Goal: Information Seeking & Learning: Learn about a topic

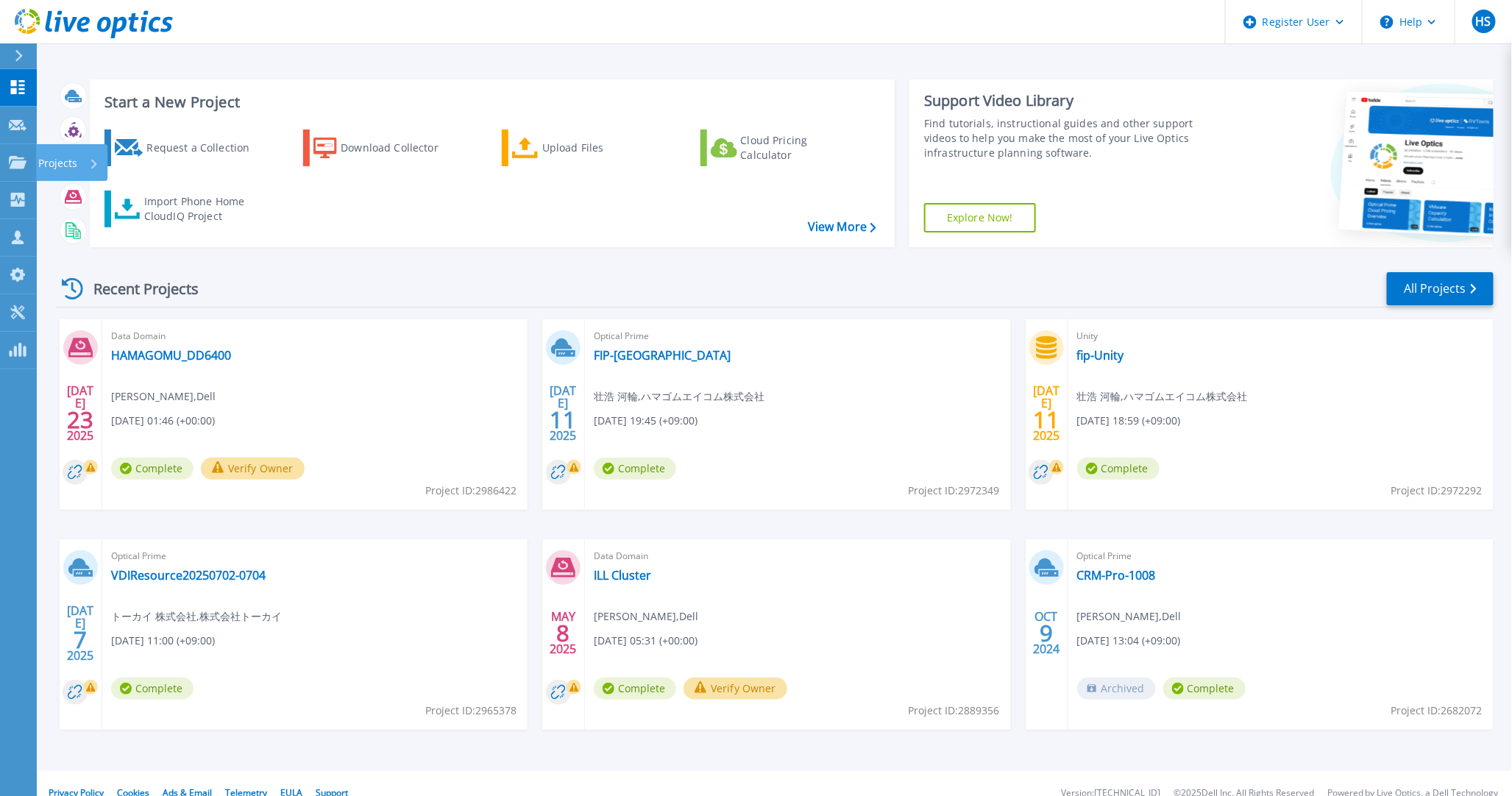
click at [20, 163] on icon at bounding box center [18, 162] width 18 height 12
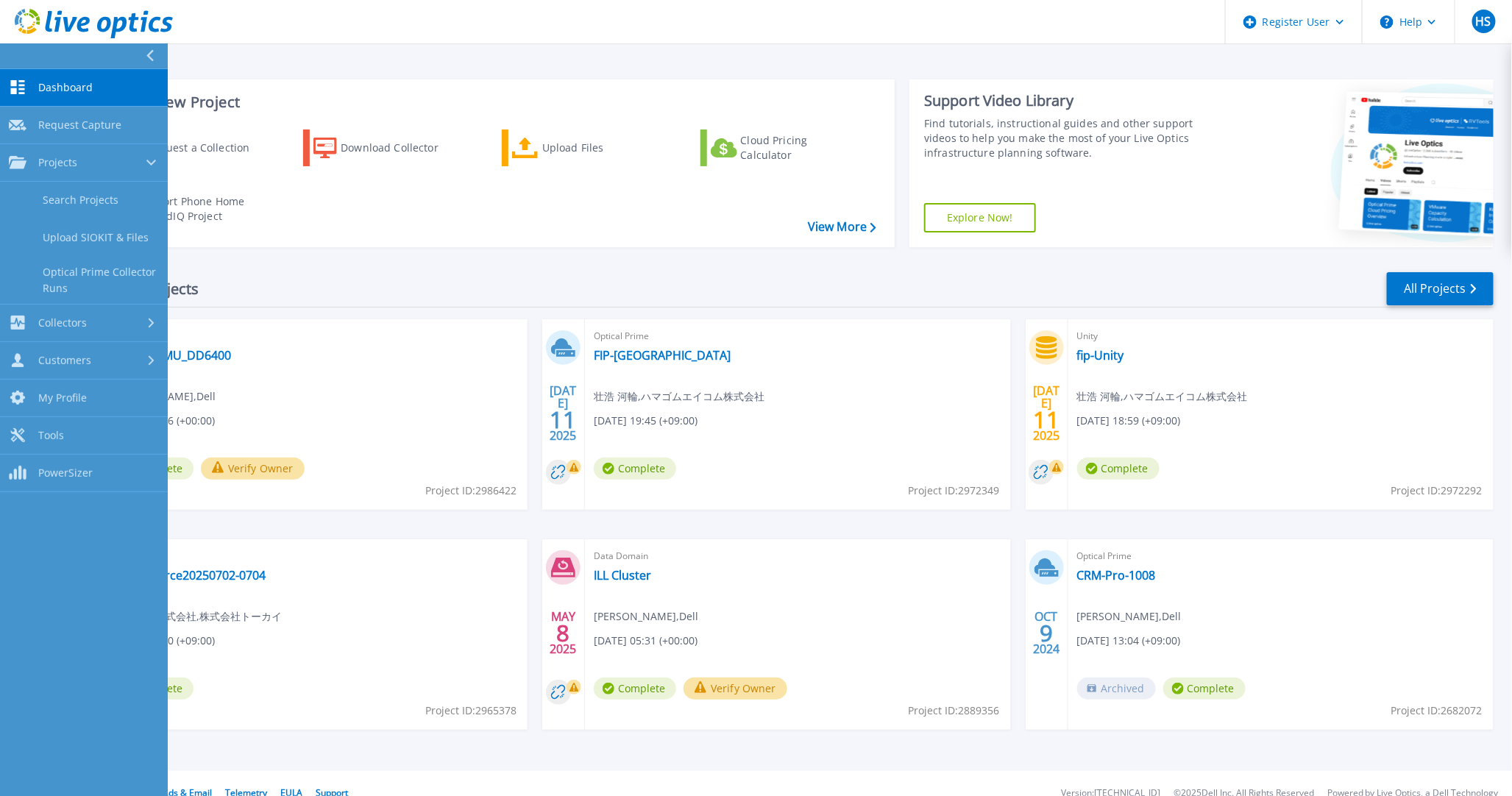
click at [27, 183] on link "Search Projects" at bounding box center [84, 200] width 167 height 37
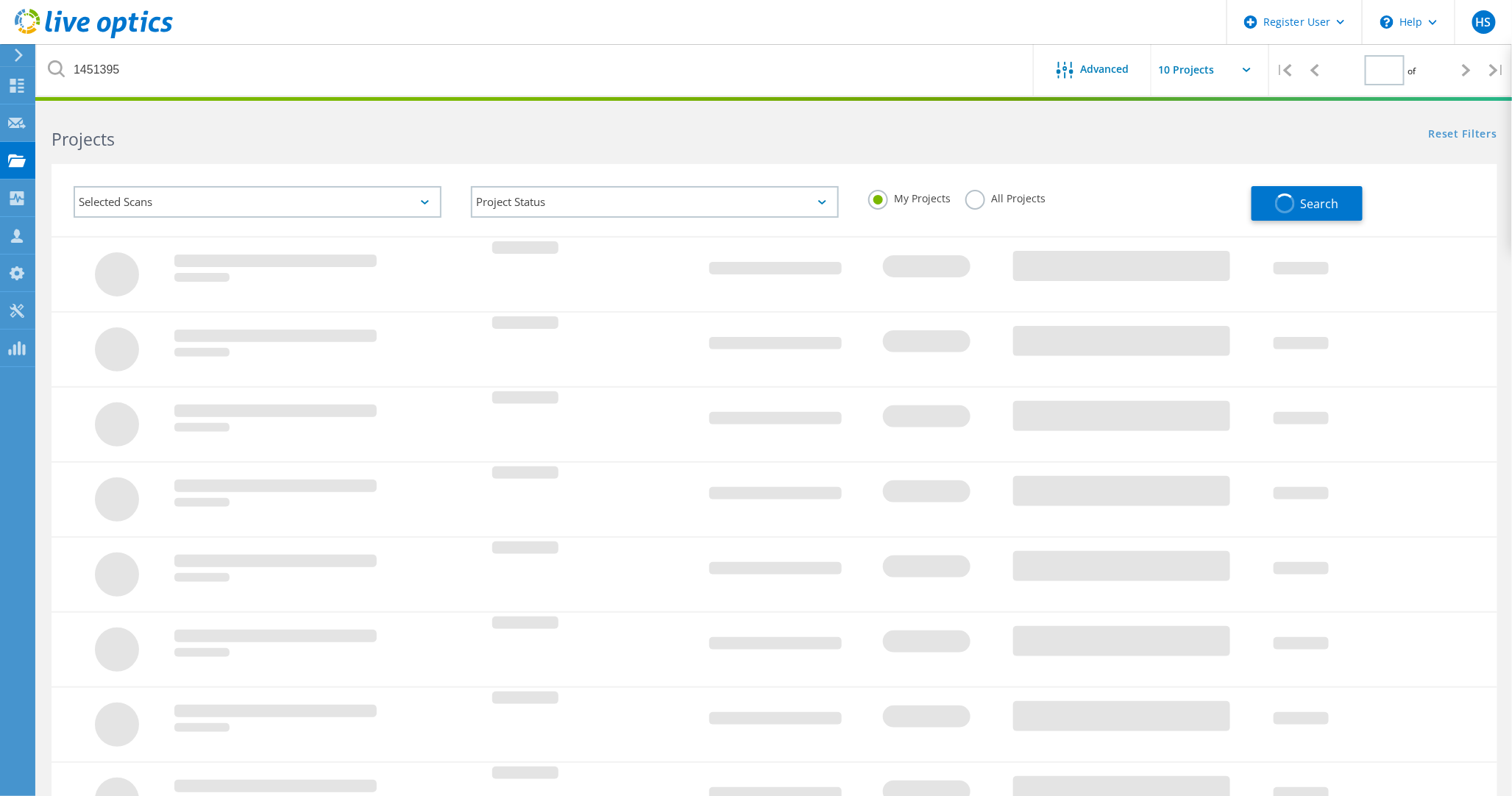
type input "1"
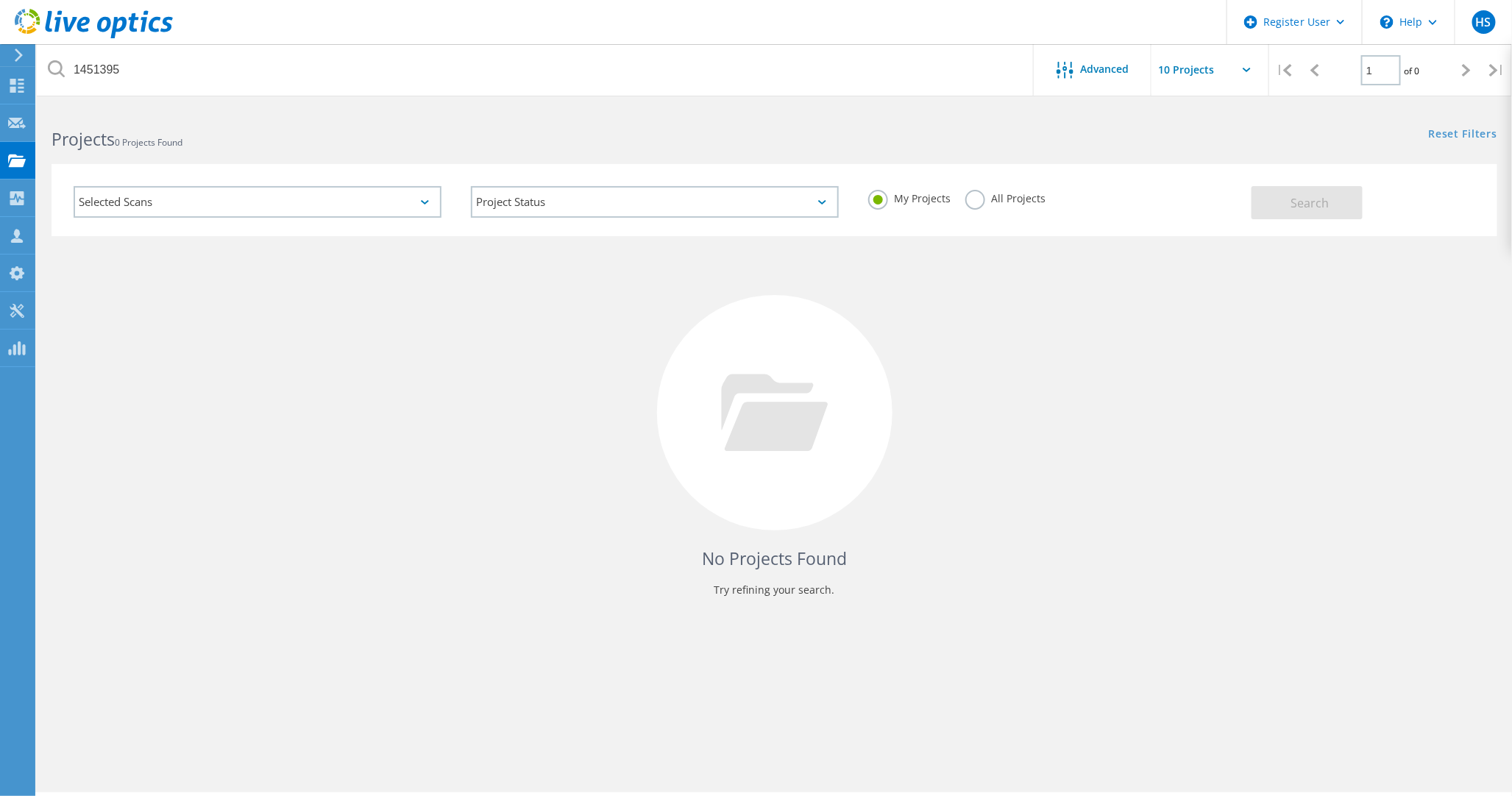
click at [1006, 199] on label "All Projects" at bounding box center [1005, 196] width 80 height 14
click at [0, 0] on input "All Projects" at bounding box center [0, 0] width 0 height 0
click at [1262, 187] on button "Search" at bounding box center [1307, 202] width 111 height 33
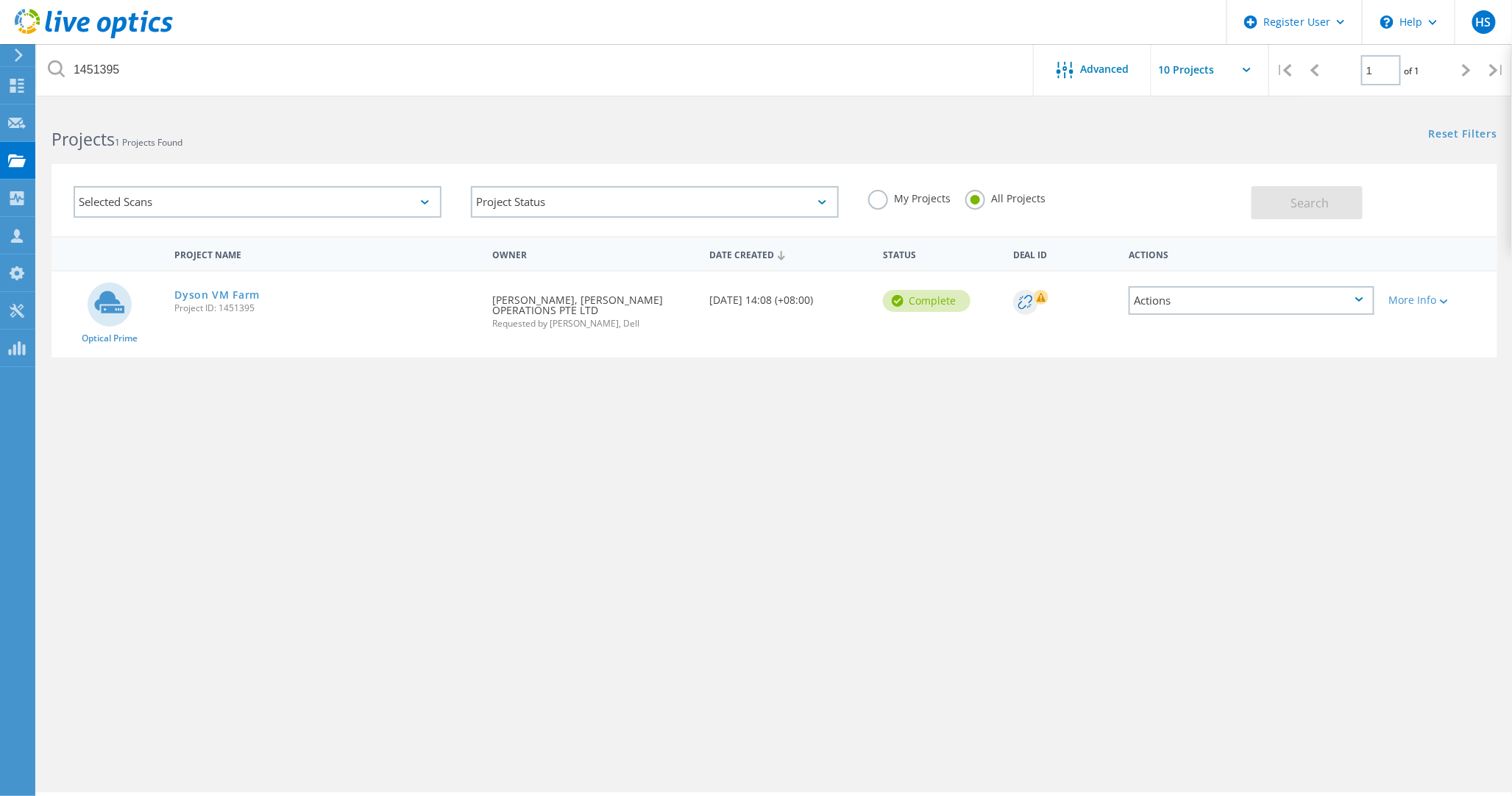
click at [245, 292] on link "Dyson VM Farm" at bounding box center [217, 295] width 85 height 11
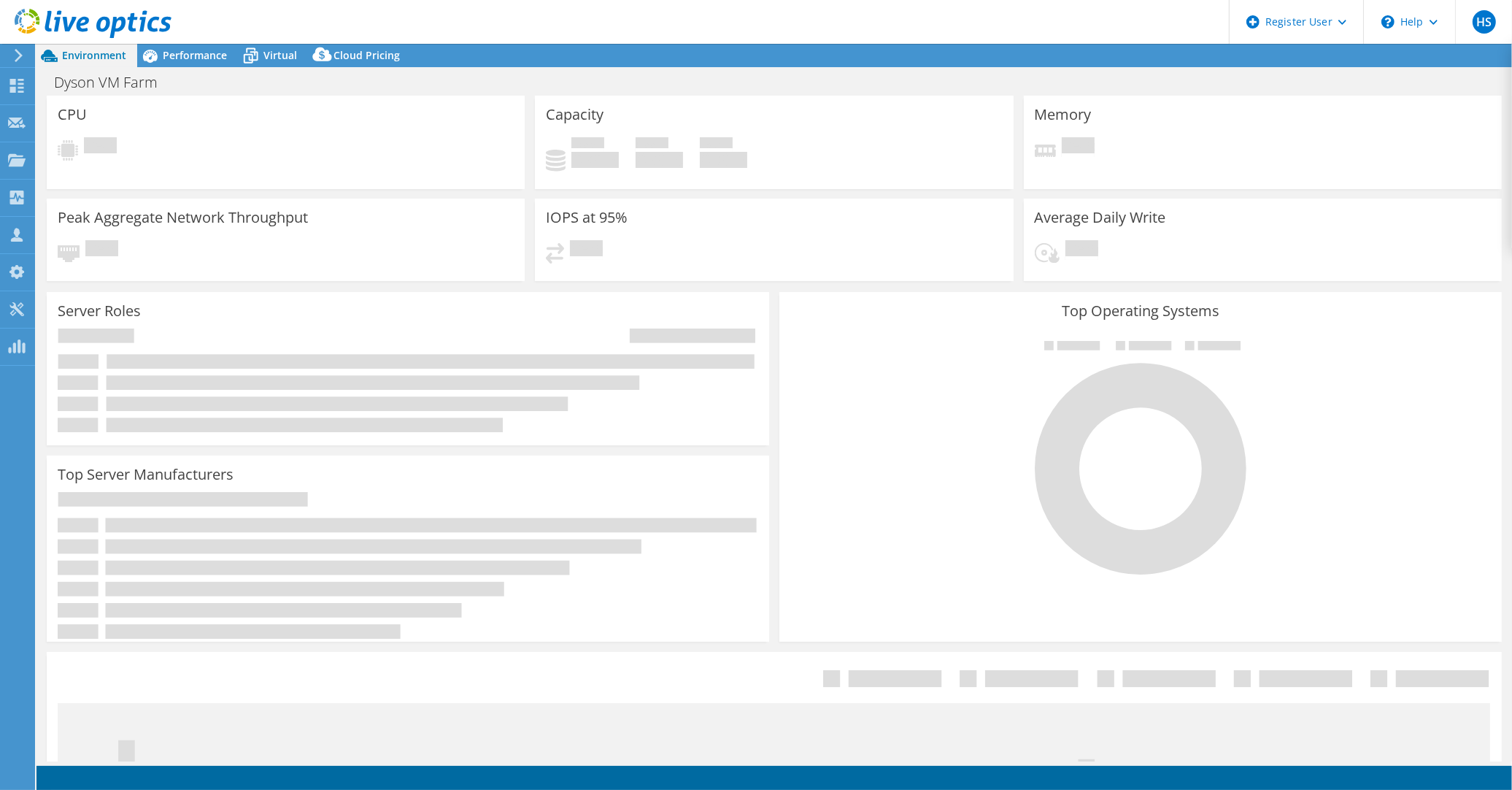
select select "USD"
select select "[GEOGRAPHIC_DATA]"
select select "JPY"
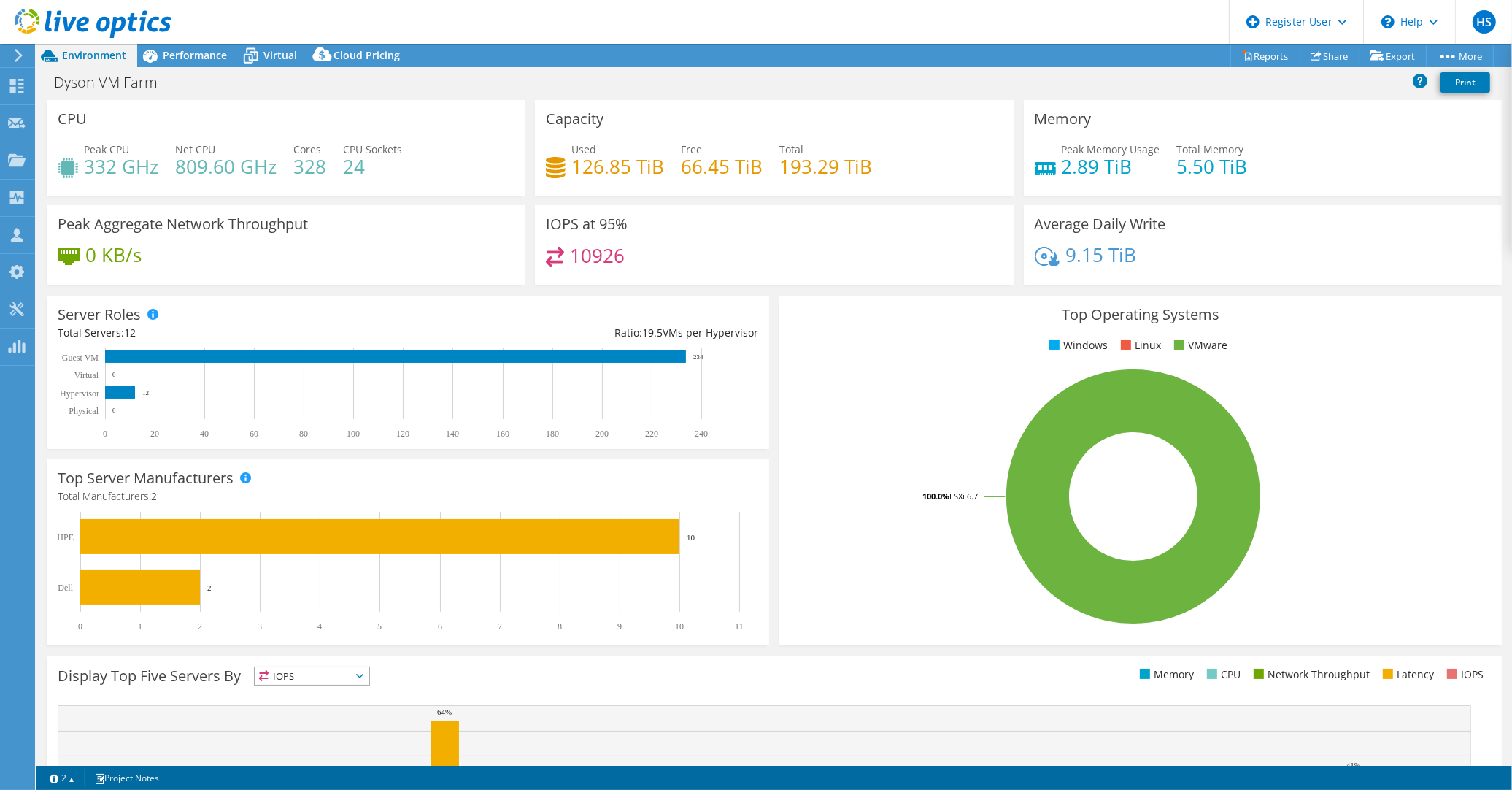
click at [180, 59] on span "Performance" at bounding box center [195, 55] width 64 height 14
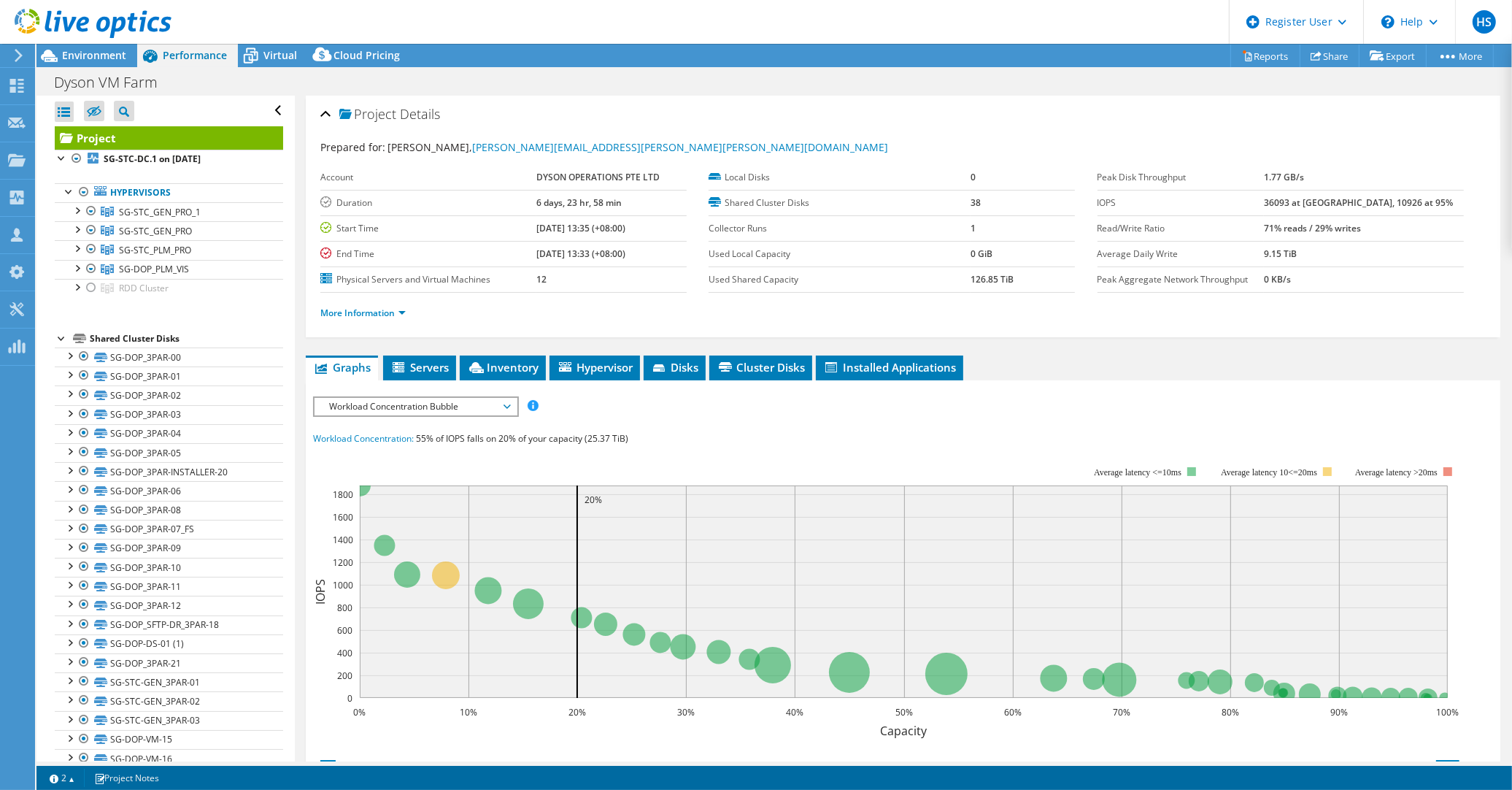
click at [162, 185] on link "Hypervisors" at bounding box center [168, 193] width 229 height 19
click at [156, 153] on b "SG-STC-DC.1 on [DATE]" at bounding box center [152, 159] width 97 height 12
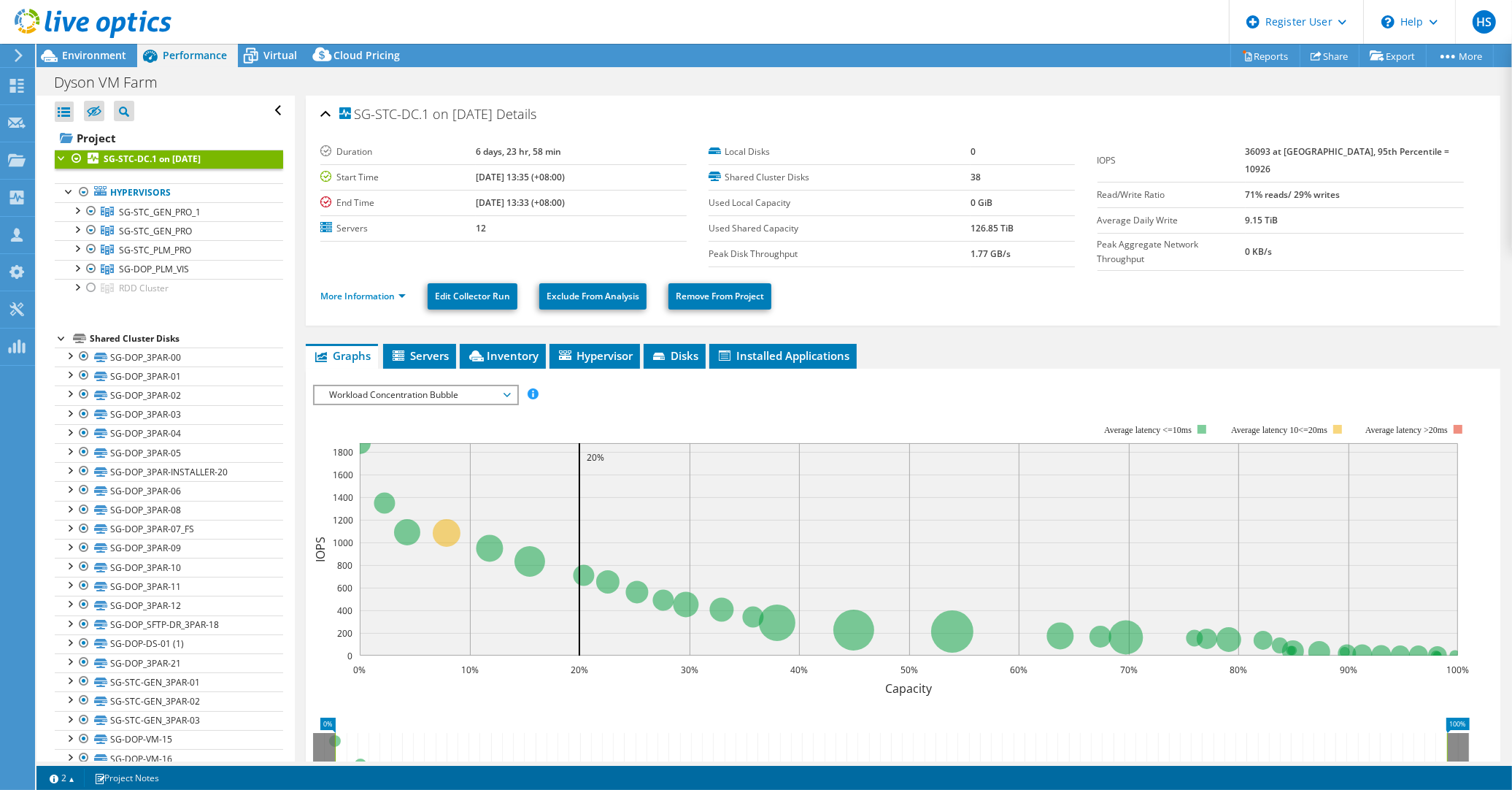
click at [425, 386] on span "Workload Concentration Bubble" at bounding box center [415, 394] width 187 height 17
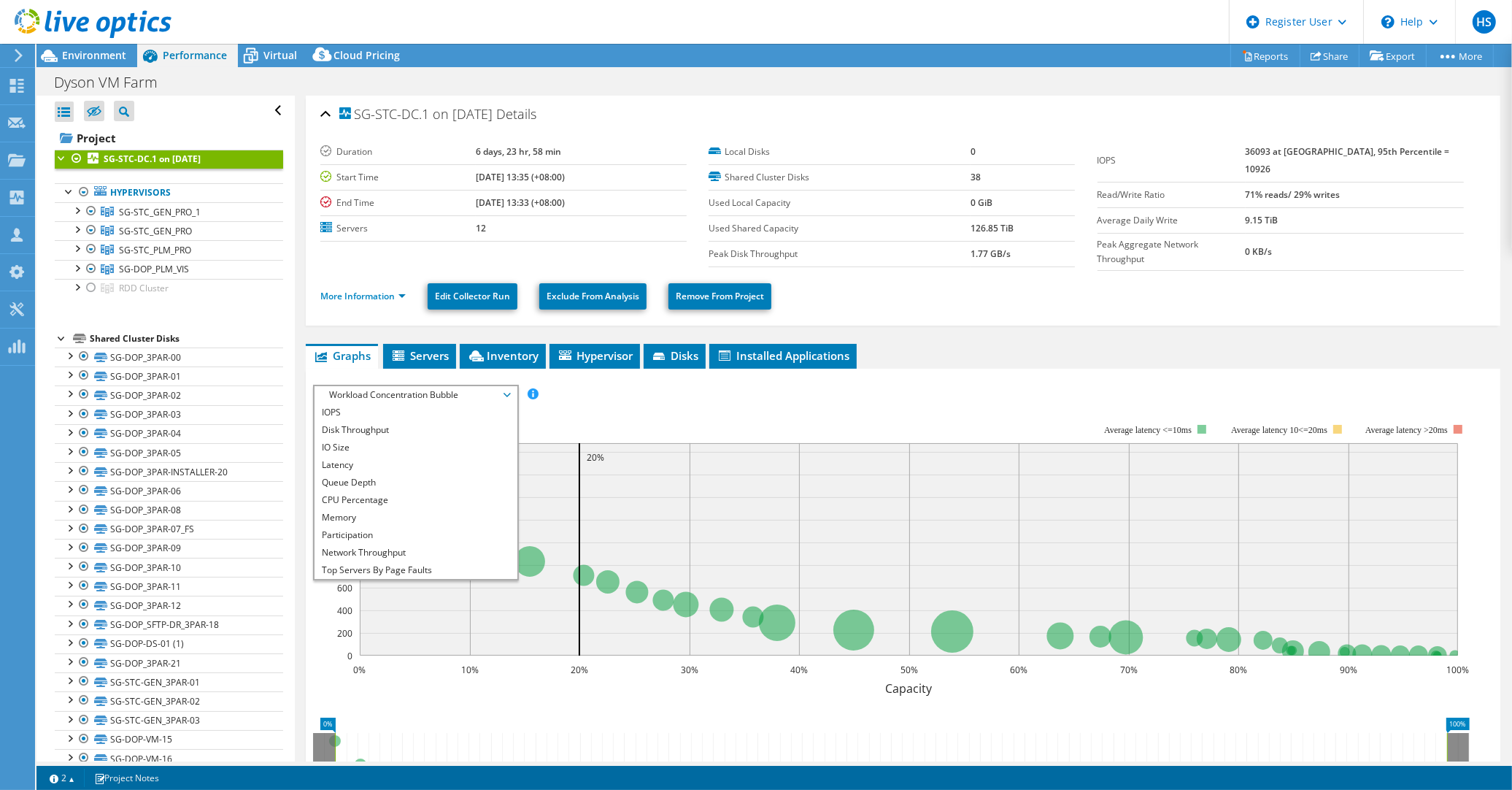
click at [424, 403] on li "IOPS" at bounding box center [416, 412] width 202 height 17
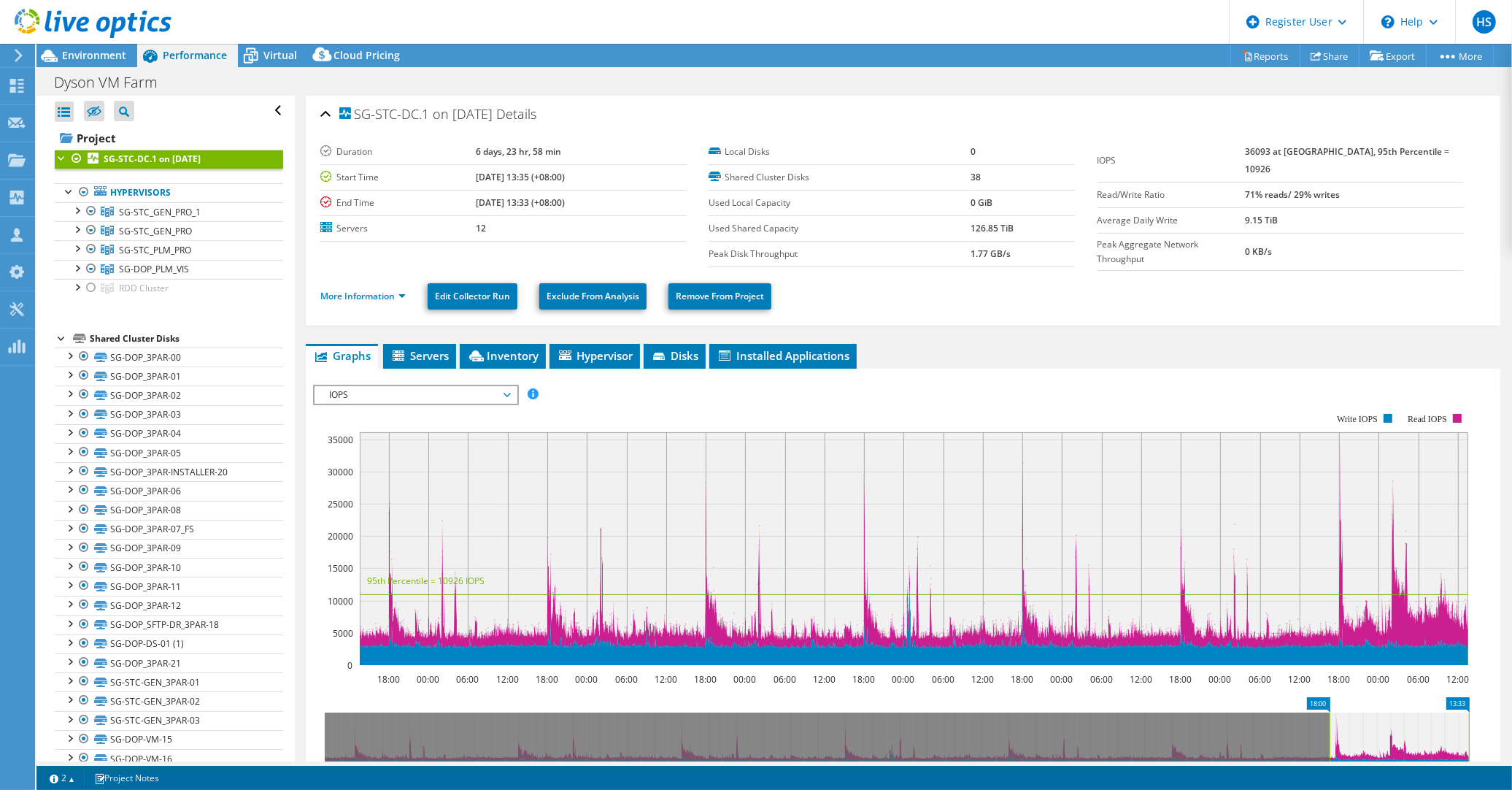
drag, startPoint x: 322, startPoint y: 702, endPoint x: 1326, endPoint y: 674, distance: 1004.4
click at [1326, 696] on icon "13:33 18:00 16:00 20:00 00:00 04:00 08:00 12:00 16:00 20:00 00:00 04:00 08:00 1…" at bounding box center [897, 755] width 1167 height 117
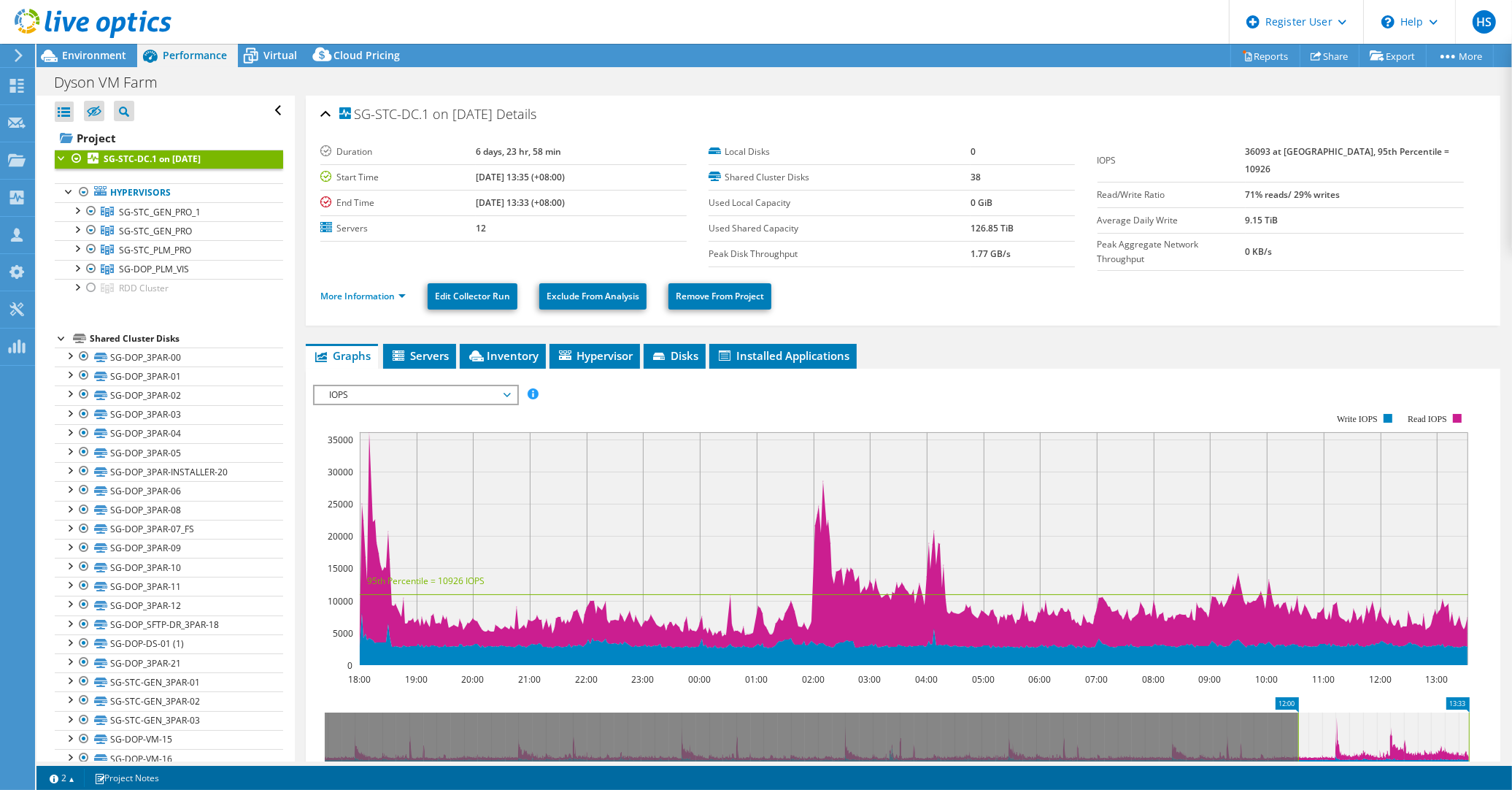
drag, startPoint x: 1333, startPoint y: 683, endPoint x: 1295, endPoint y: 684, distance: 38.0
click at [1295, 712] on rect at bounding box center [1298, 738] width 6 height 51
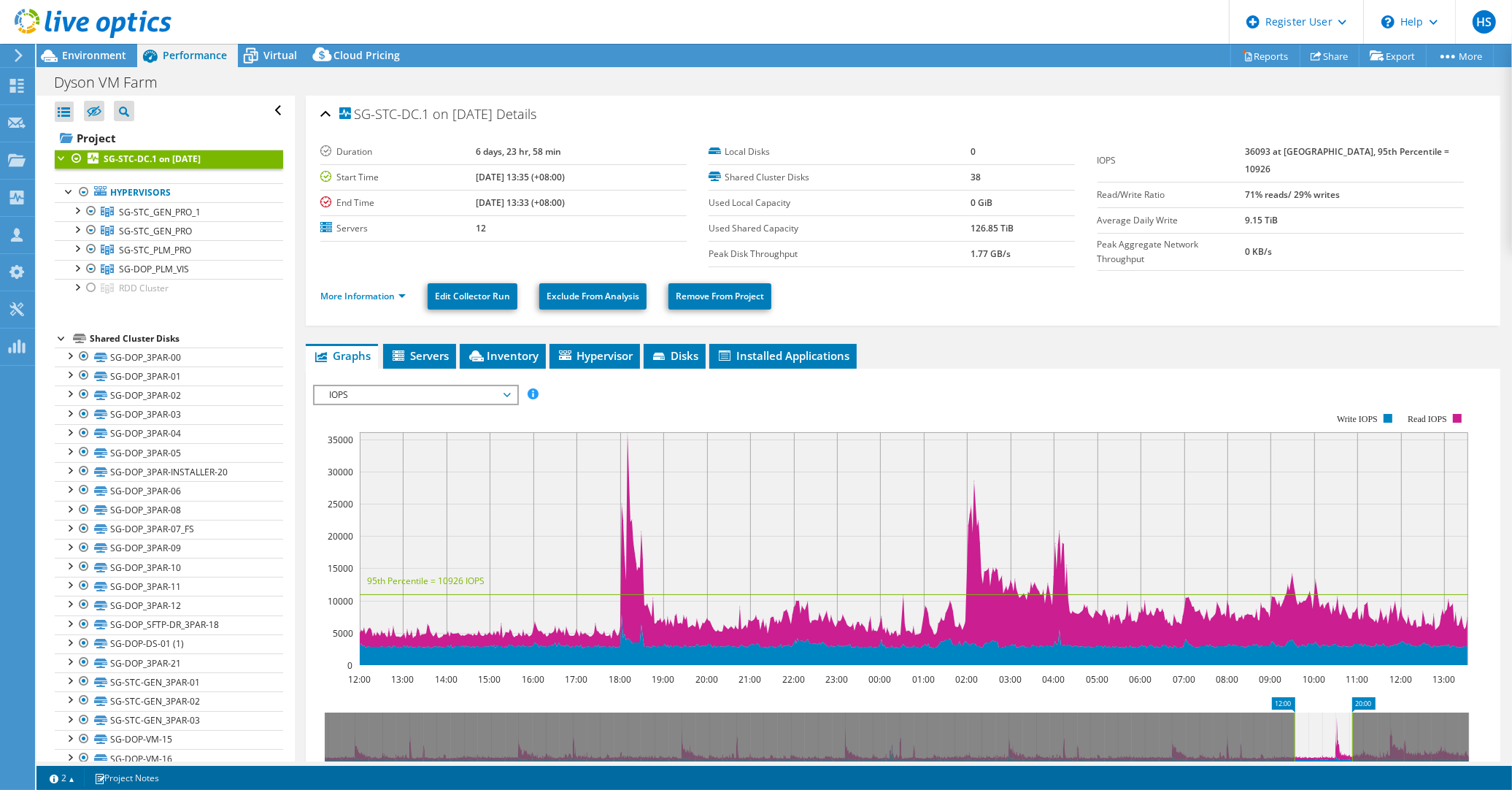
drag, startPoint x: 1469, startPoint y: 695, endPoint x: 1353, endPoint y: 706, distance: 116.5
click at [1353, 712] on rect at bounding box center [1352, 738] width 6 height 51
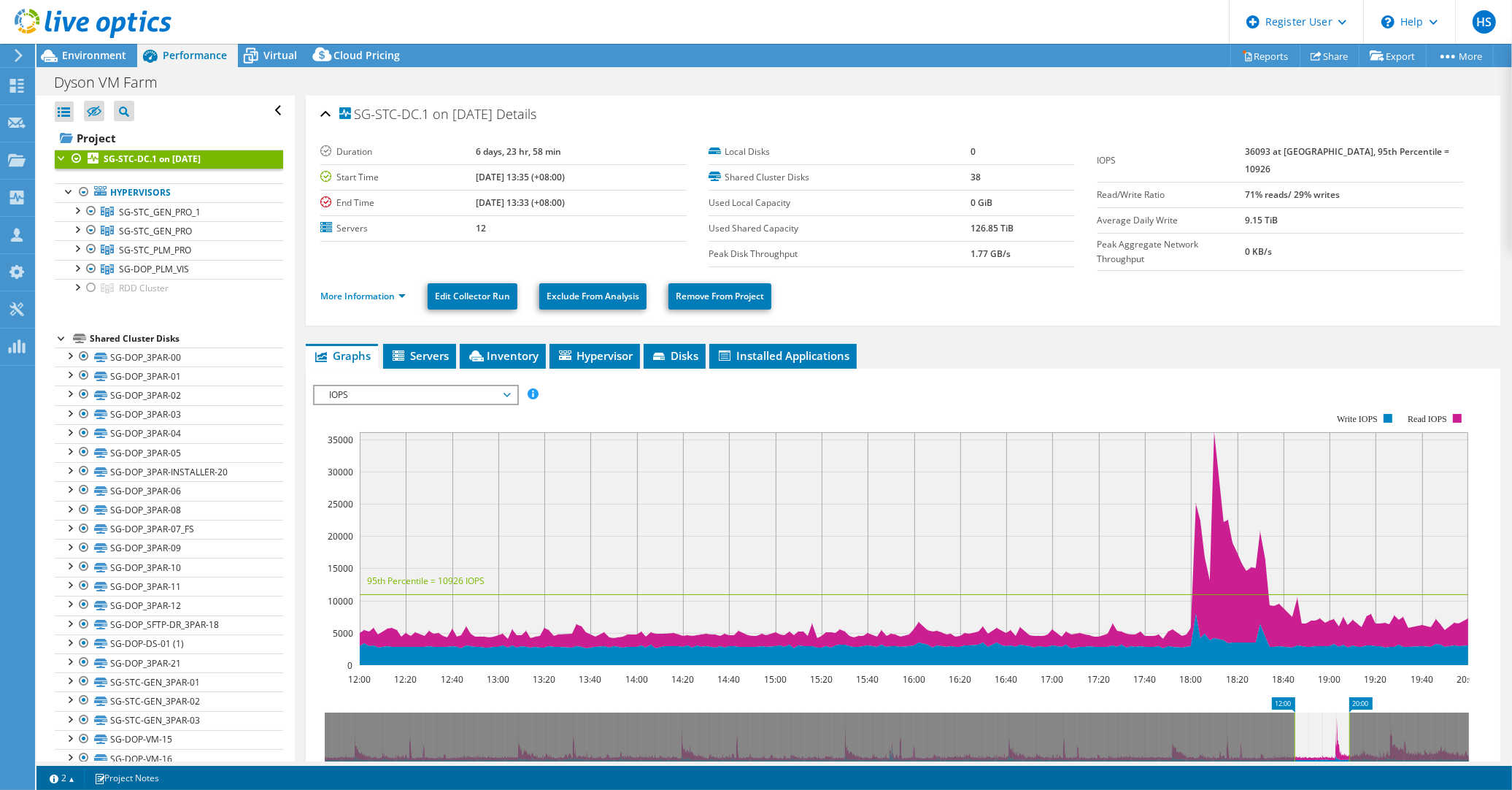
click at [1309, 712] on icon at bounding box center [1321, 738] width 54 height 51
drag, startPoint x: 1294, startPoint y: 701, endPoint x: 1307, endPoint y: 699, distance: 13.2
click at [1307, 712] on rect at bounding box center [1307, 738] width 6 height 51
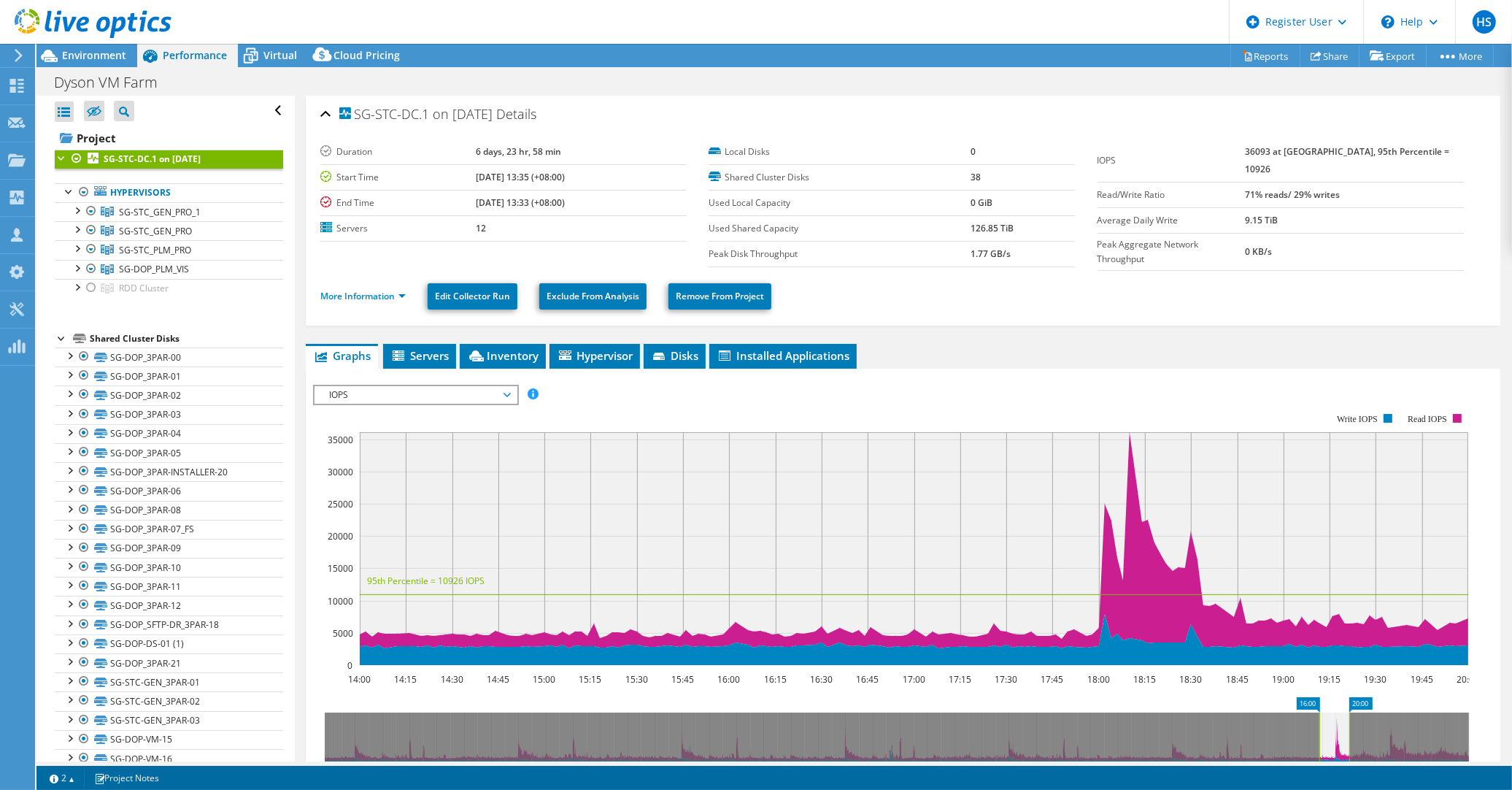
drag, startPoint x: 1307, startPoint y: 699, endPoint x: 1318, endPoint y: 699, distance: 11.0
click at [1318, 712] on rect at bounding box center [1319, 738] width 6 height 51
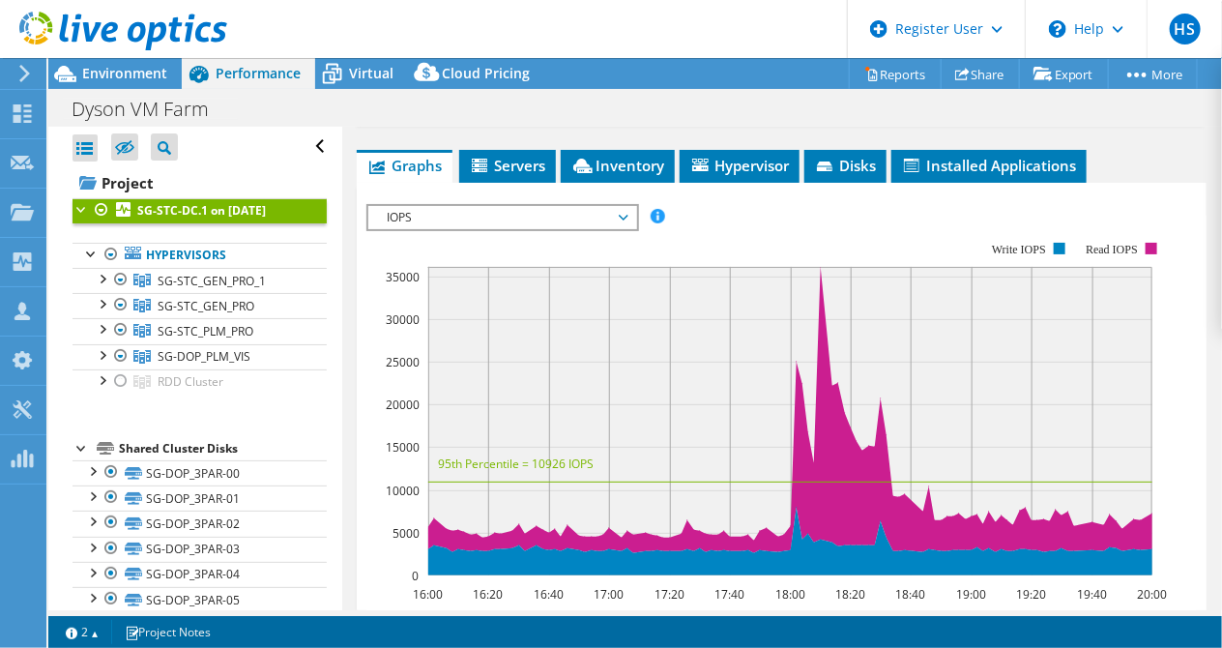
scroll to position [435, 0]
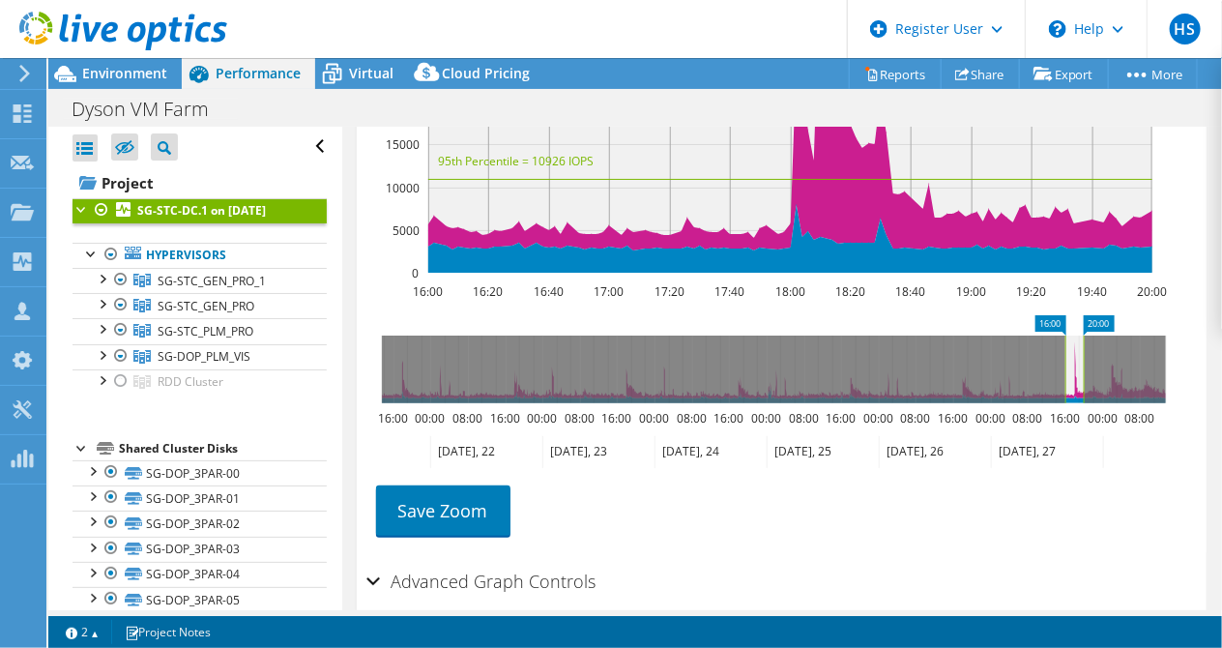
scroll to position [738, 0]
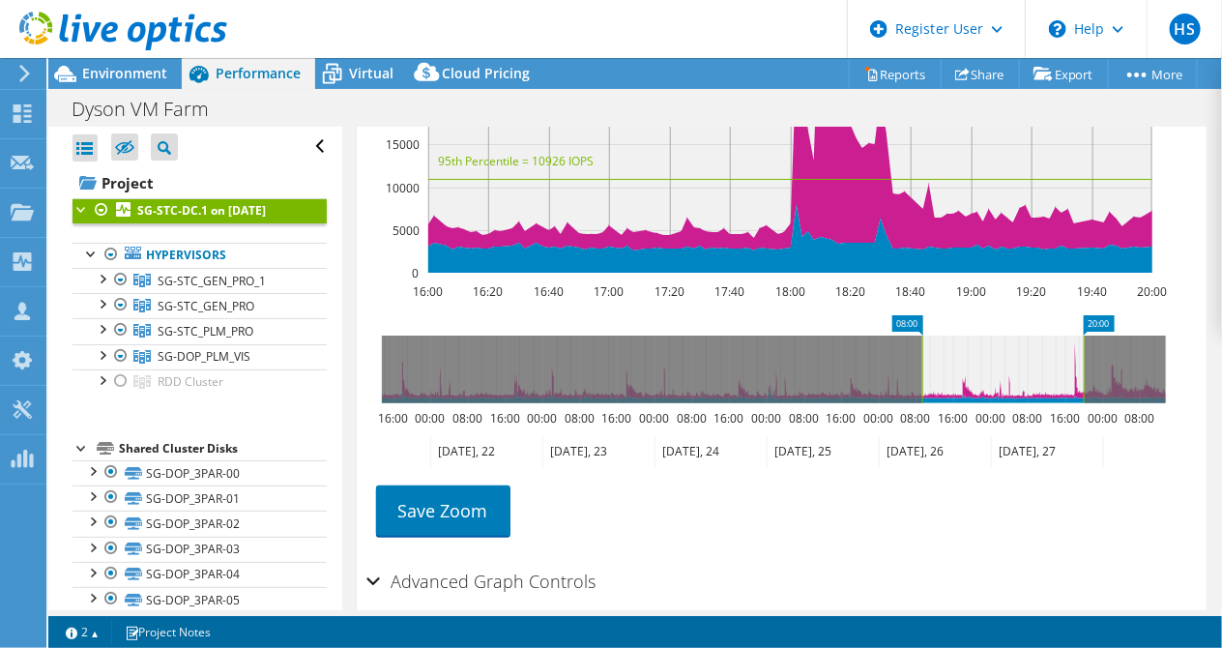
drag, startPoint x: 1064, startPoint y: 316, endPoint x: 1020, endPoint y: 310, distance: 44.8
click at [924, 335] on rect at bounding box center [922, 369] width 8 height 68
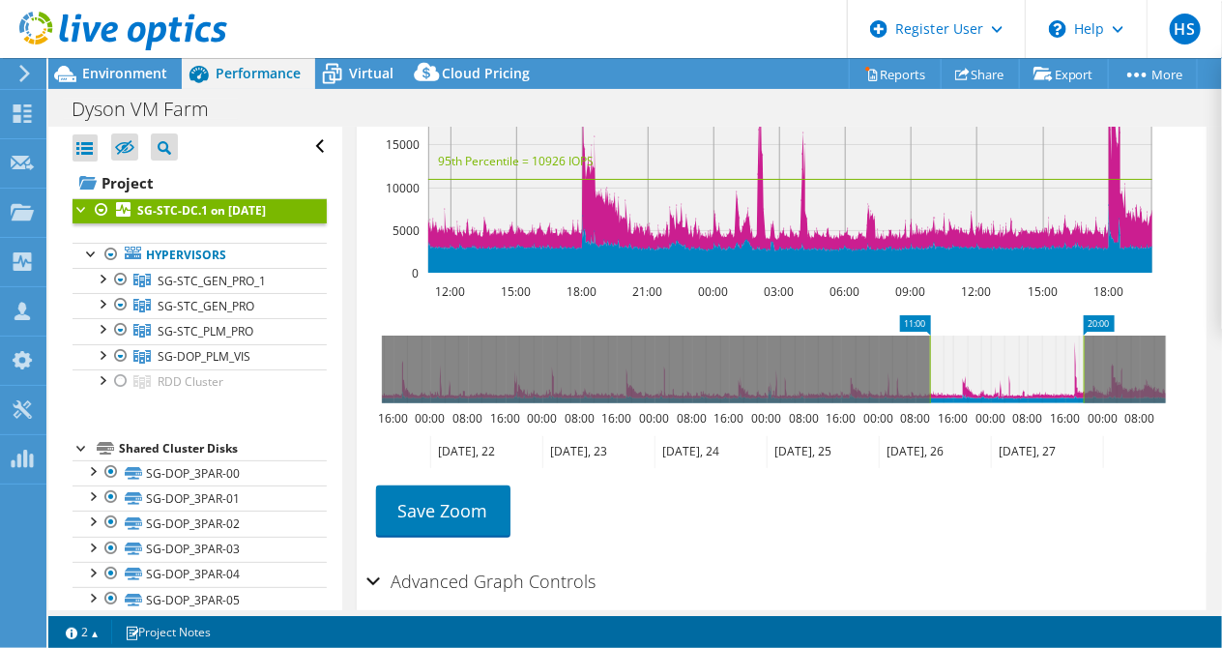
click at [1078, 335] on icon at bounding box center [1007, 369] width 154 height 68
drag, startPoint x: 1083, startPoint y: 305, endPoint x: 1083, endPoint y: 316, distance: 10.6
click at [1083, 335] on rect at bounding box center [1084, 369] width 8 height 68
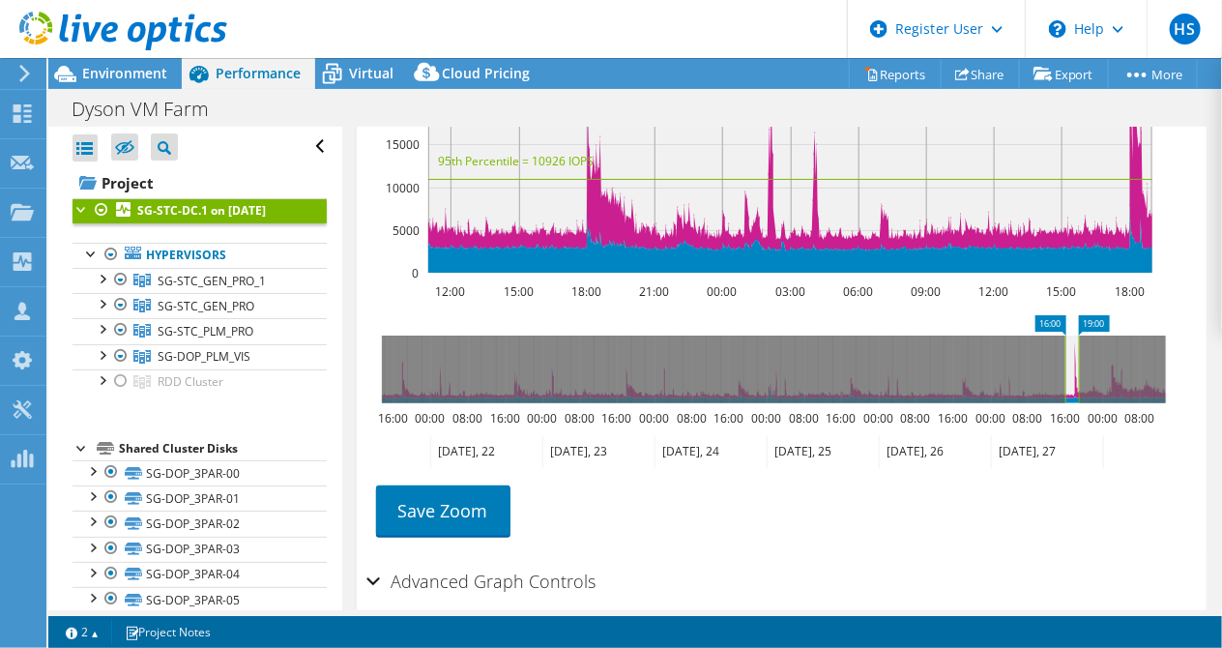
drag, startPoint x: 931, startPoint y: 316, endPoint x: 1066, endPoint y: 314, distance: 135.3
click at [1066, 335] on rect at bounding box center [1065, 369] width 8 height 68
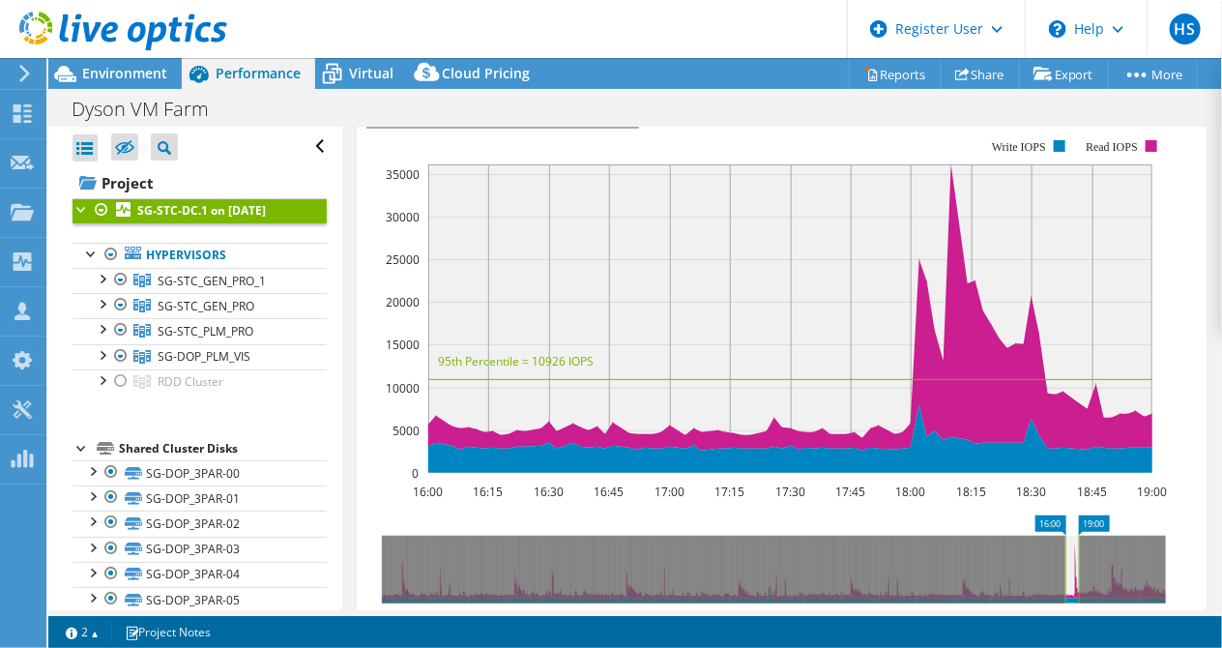
scroll to position [538, 0]
click at [1084, 535] on rect at bounding box center [1085, 569] width 8 height 68
click at [1085, 535] on rect at bounding box center [1086, 569] width 8 height 68
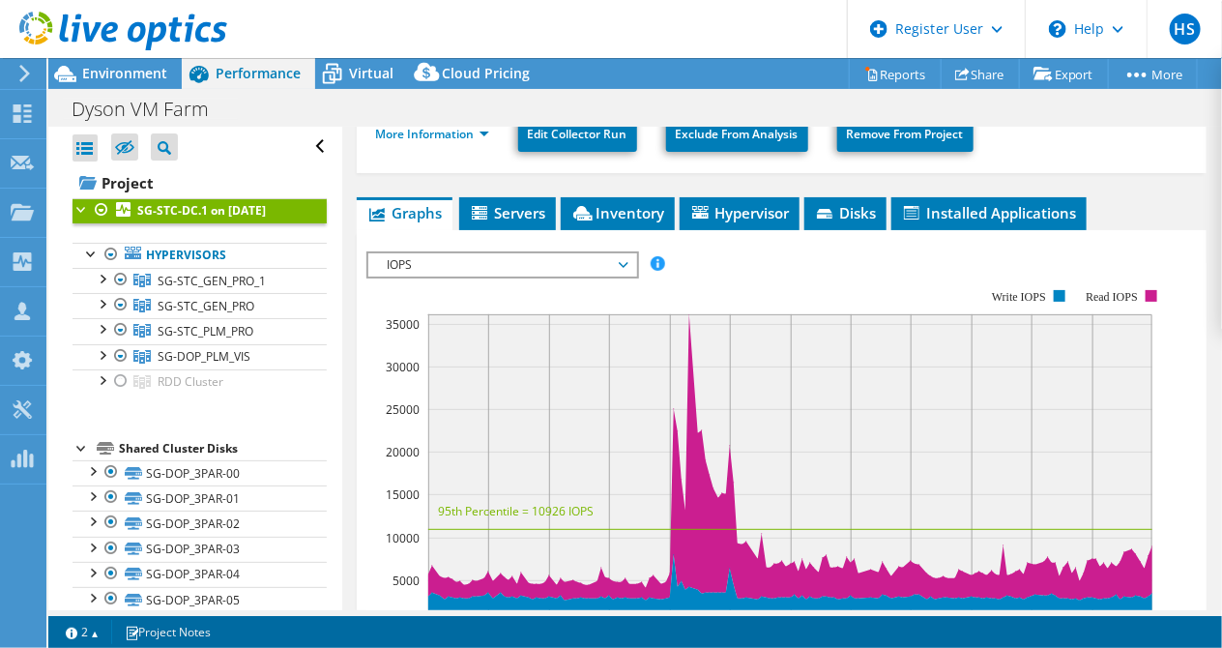
scroll to position [767, 0]
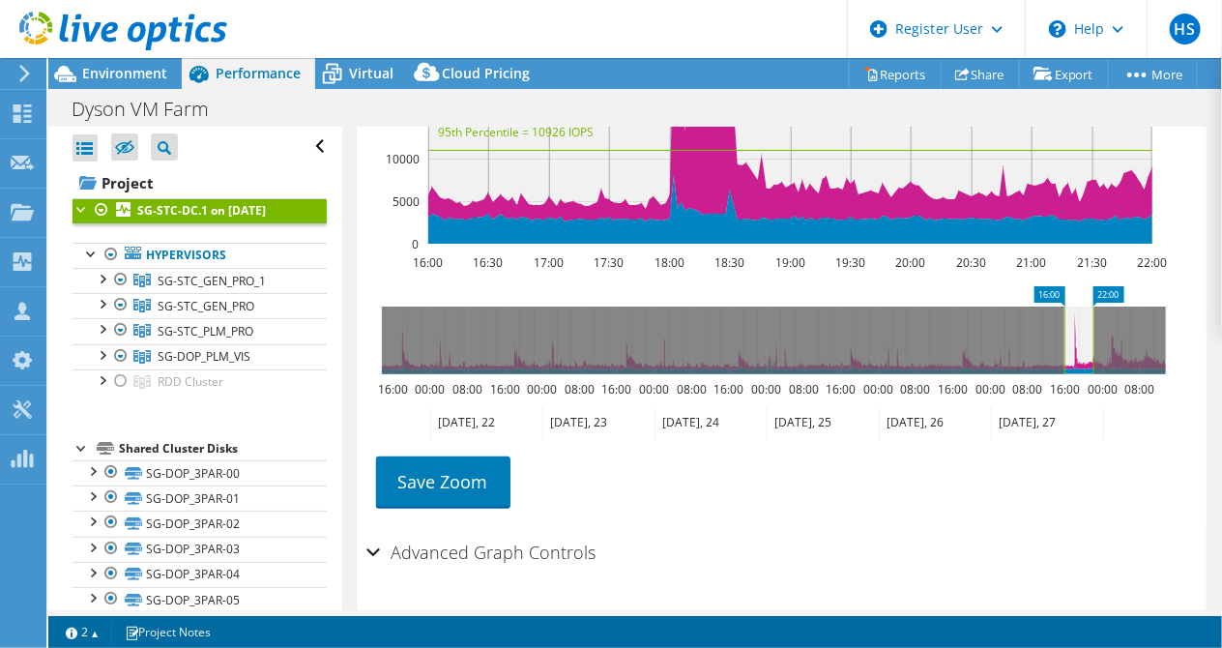
drag, startPoint x: 1064, startPoint y: 281, endPoint x: 1063, endPoint y: 314, distance: 32.9
click at [1063, 314] on rect at bounding box center [1064, 340] width 8 height 68
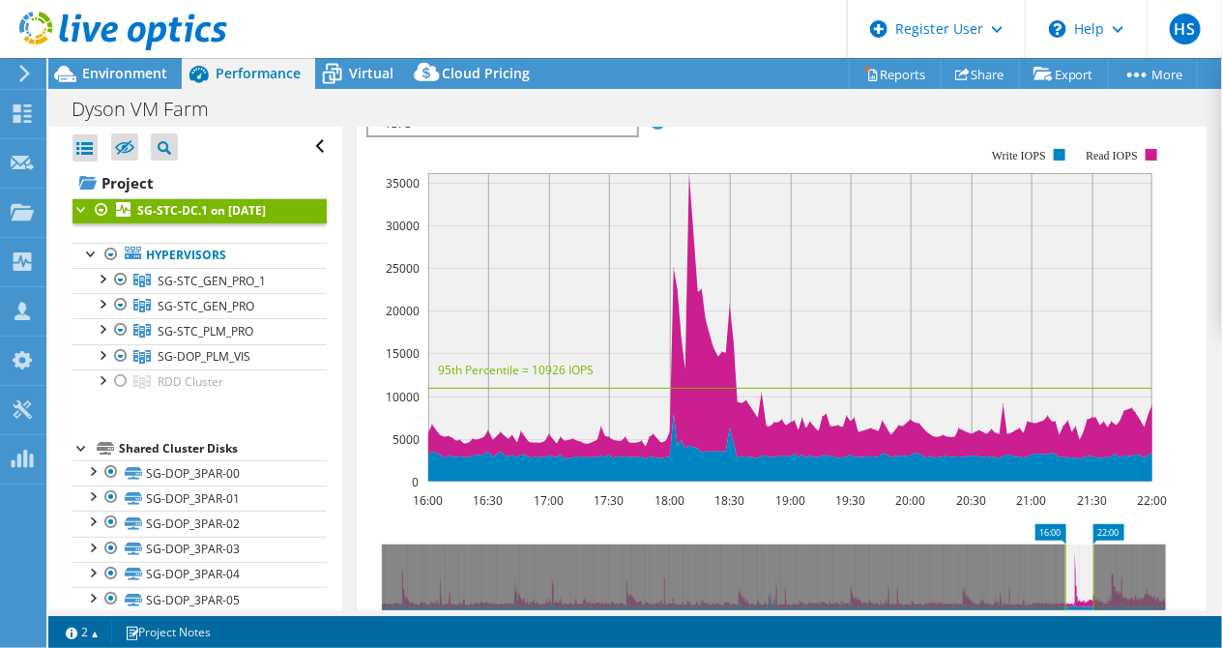
scroll to position [532, 0]
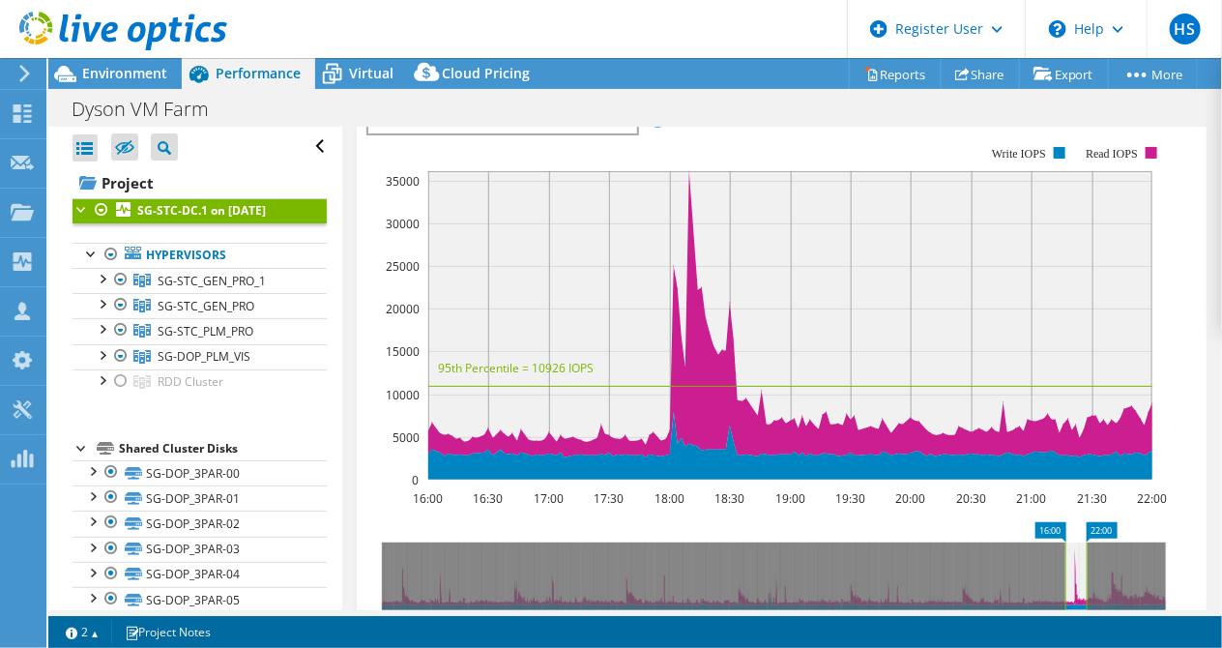
click at [1088, 542] on rect at bounding box center [1086, 576] width 8 height 68
click at [1081, 542] on rect at bounding box center [1085, 576] width 8 height 68
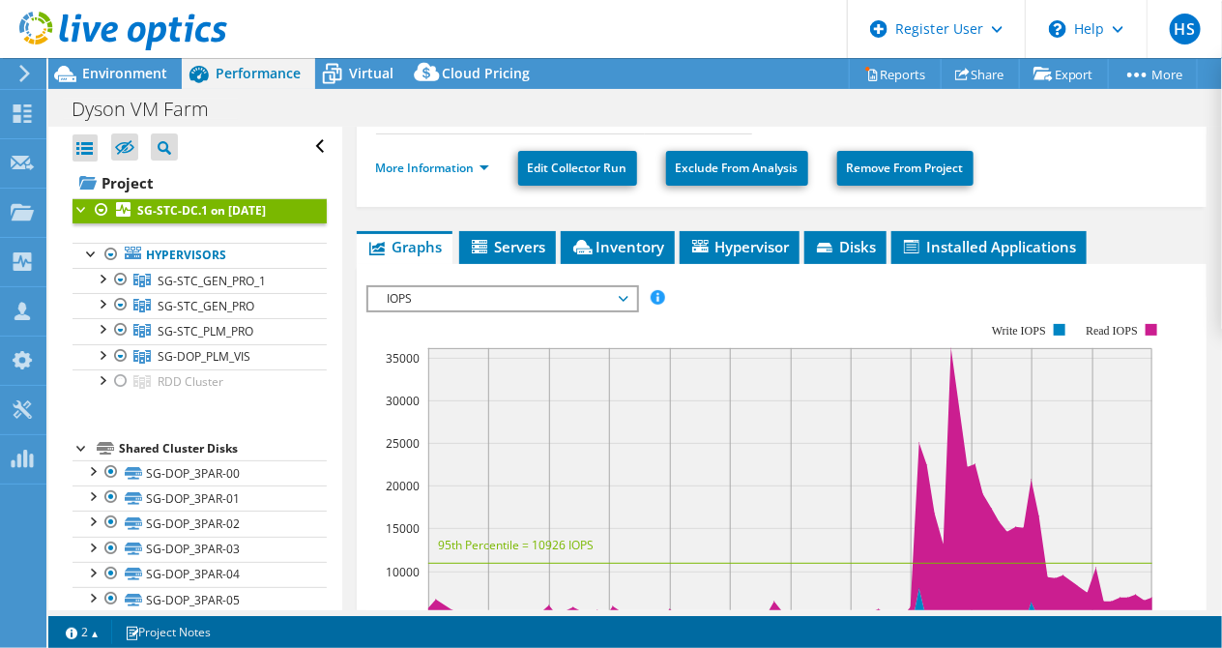
scroll to position [354, 0]
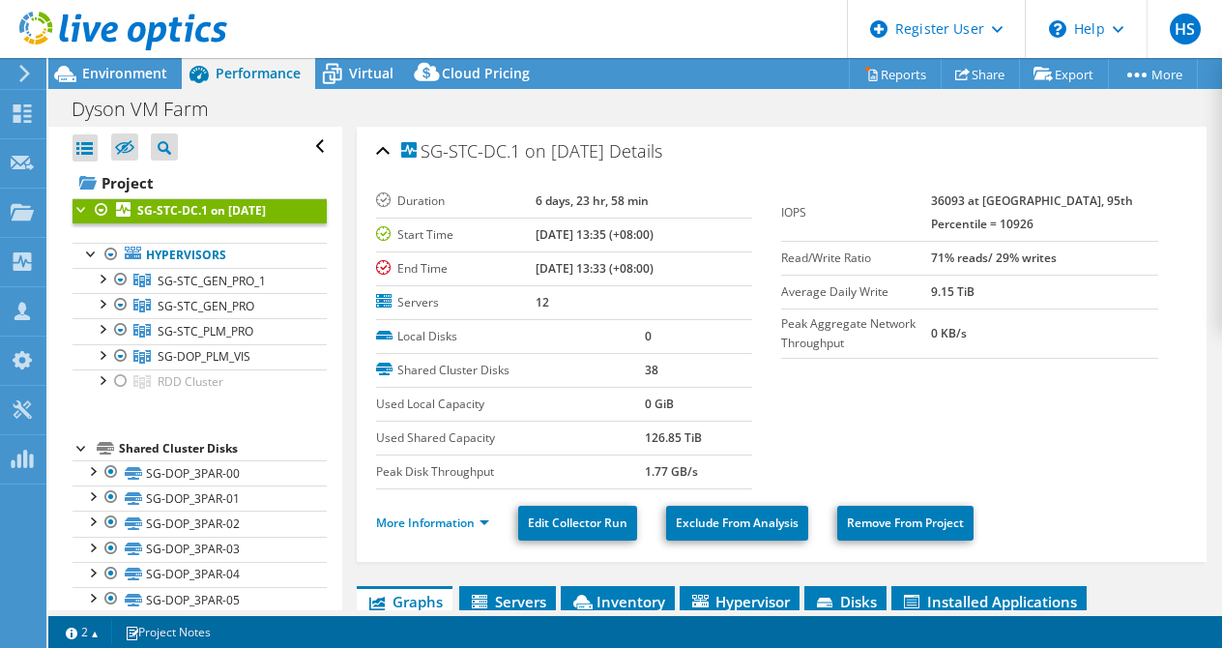
select select "[GEOGRAPHIC_DATA]"
select select "JPY"
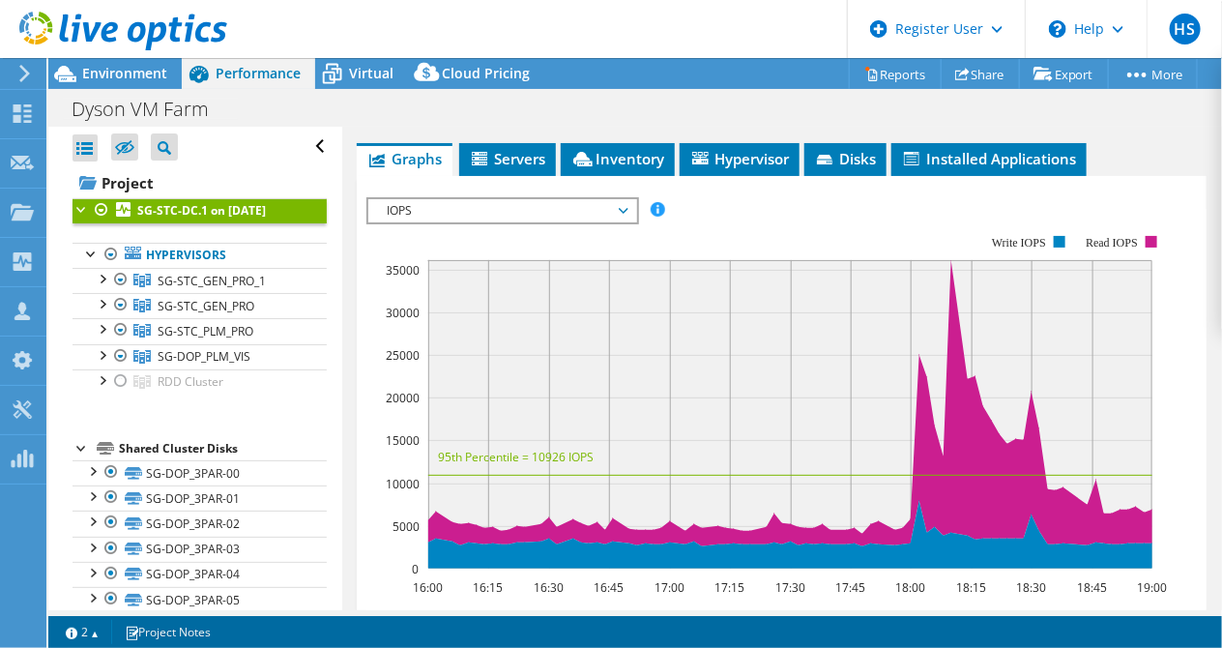
scroll to position [445, 0]
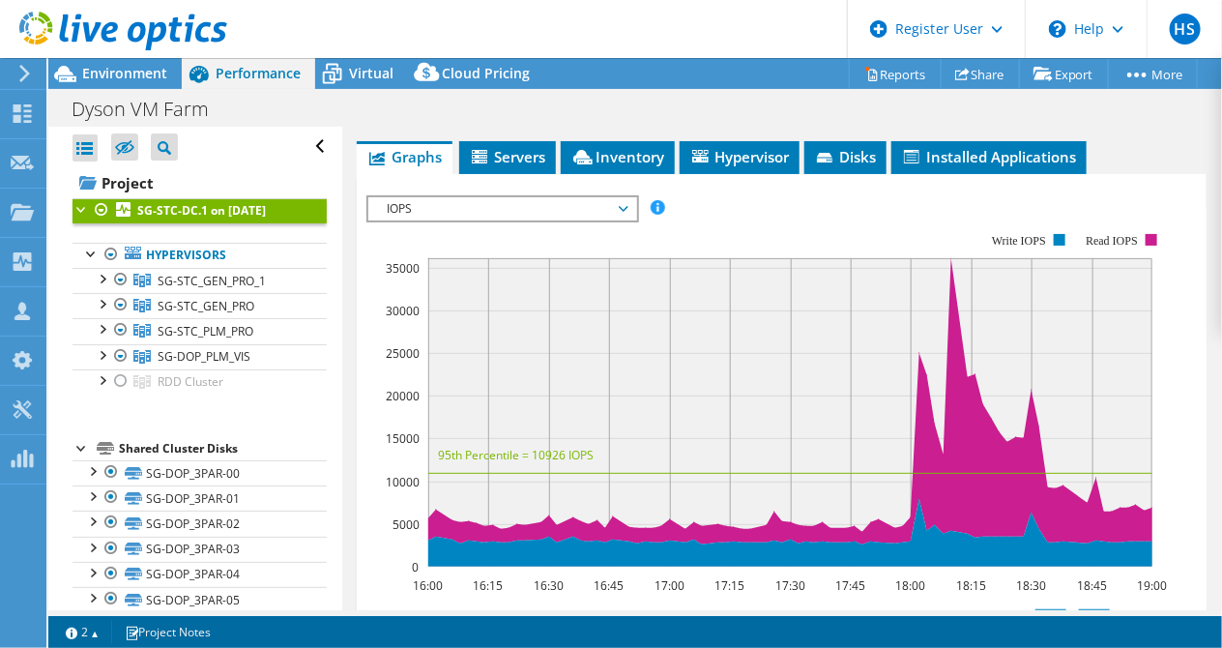
click at [216, 252] on link "Hypervisors" at bounding box center [199, 255] width 254 height 25
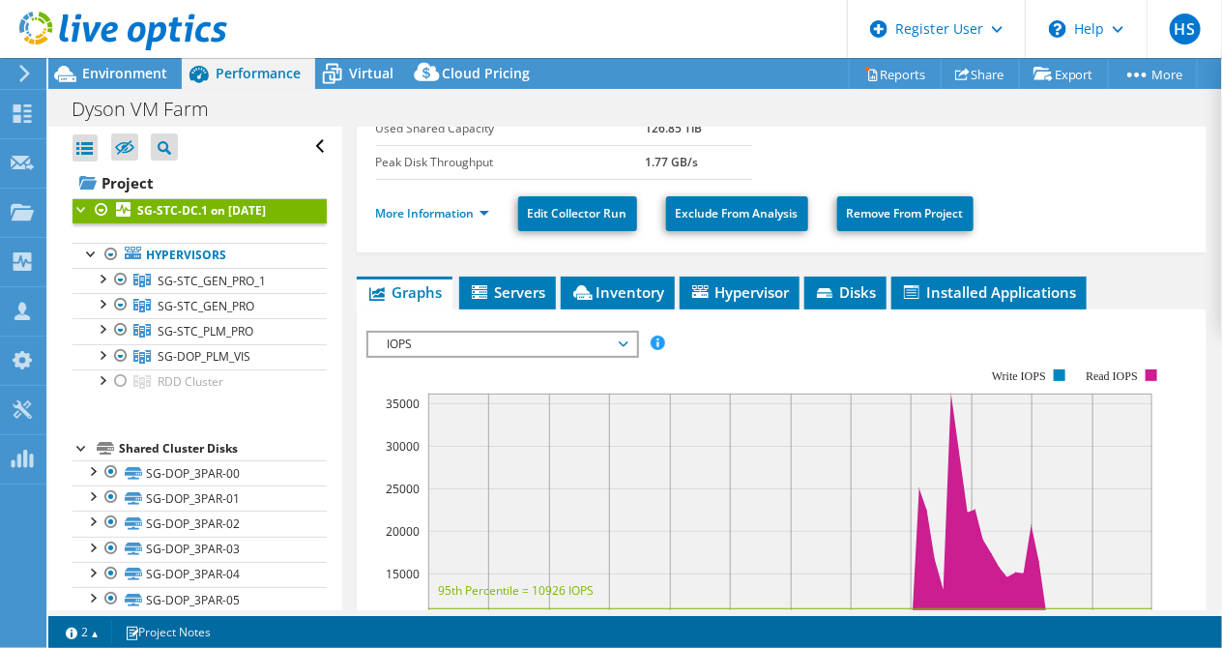
click at [135, 246] on icon at bounding box center [133, 252] width 16 height 13
click at [185, 274] on span "SG-STC_GEN_PRO_1" at bounding box center [212, 281] width 108 height 16
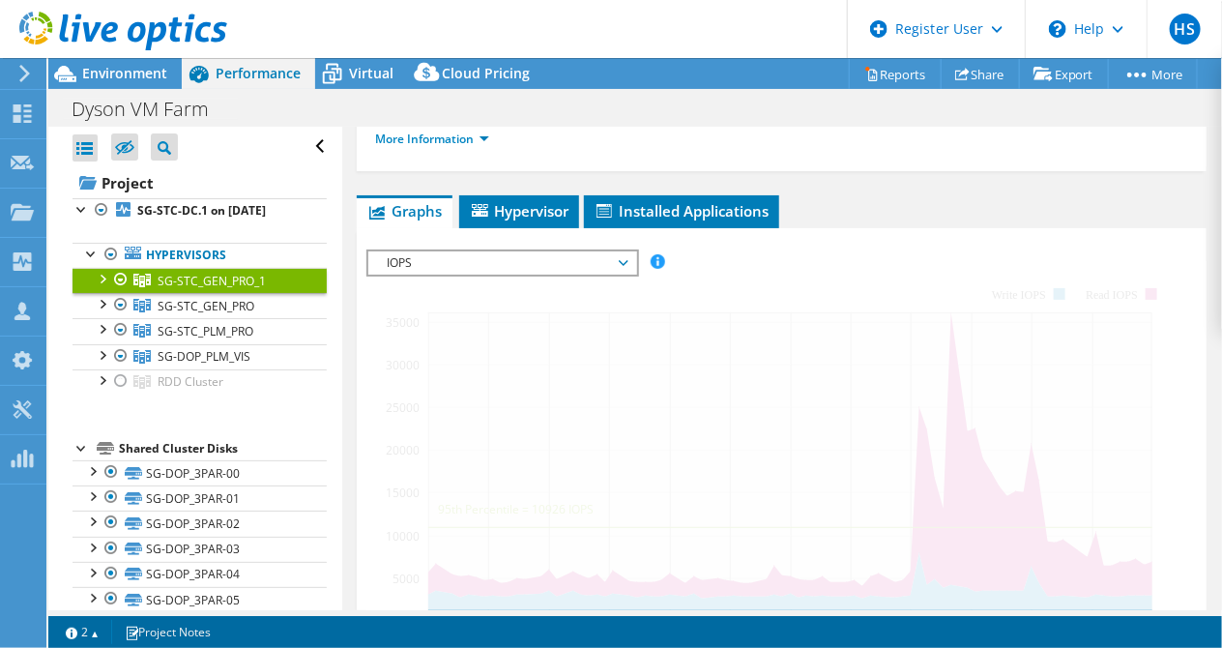
click at [167, 256] on link "Hypervisors" at bounding box center [199, 255] width 254 height 25
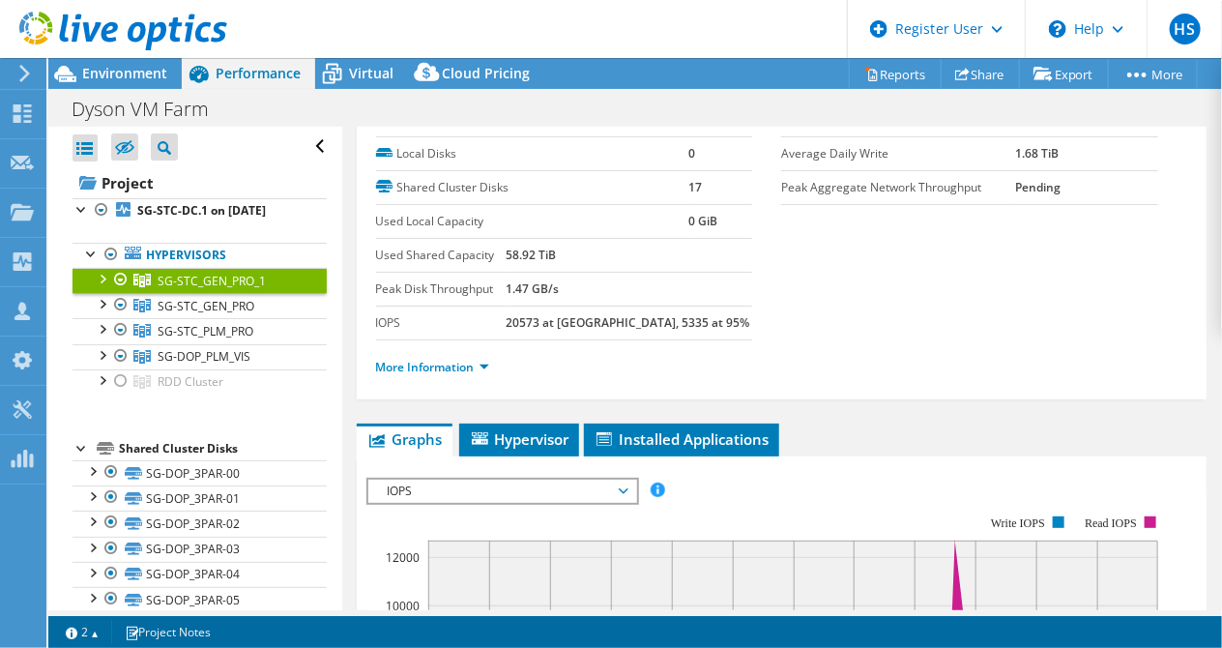
scroll to position [0, 0]
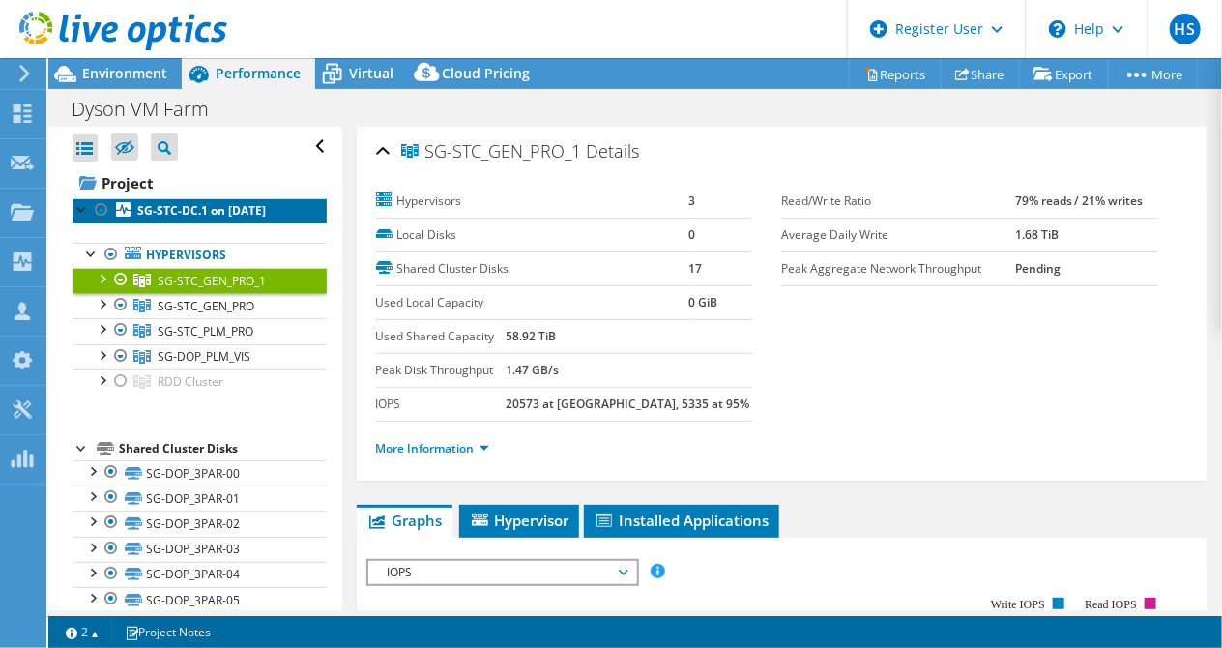
click at [186, 202] on b "SG-STC-DC.1 on [DATE]" at bounding box center [201, 210] width 129 height 16
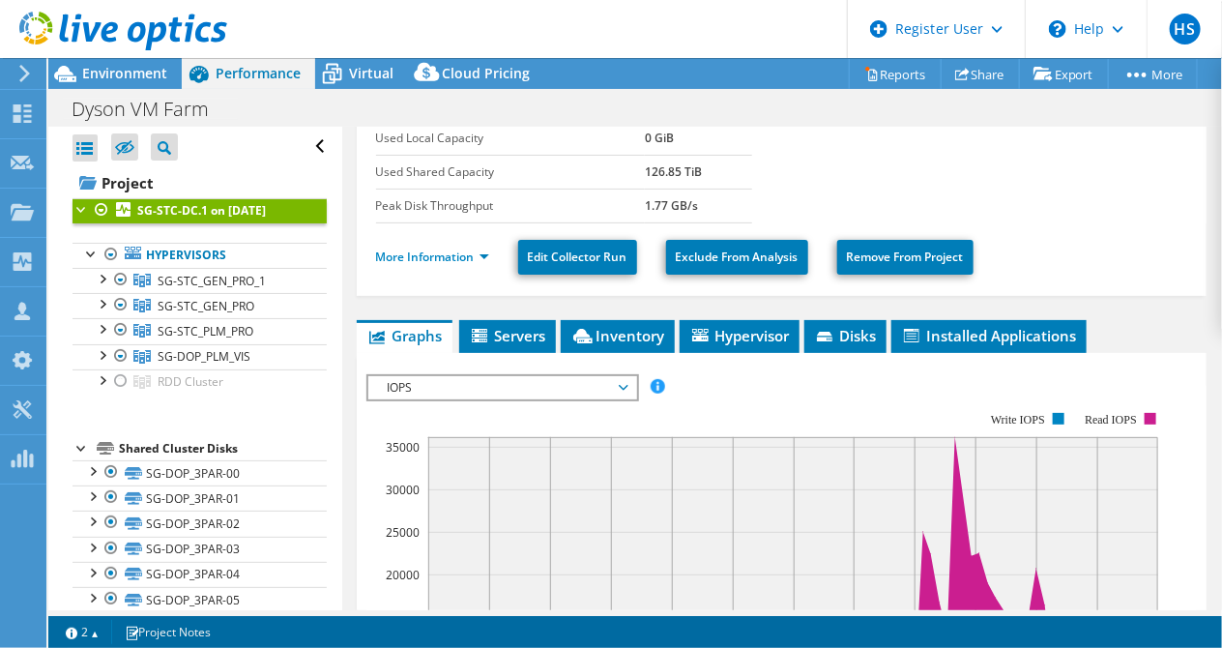
scroll to position [258, 0]
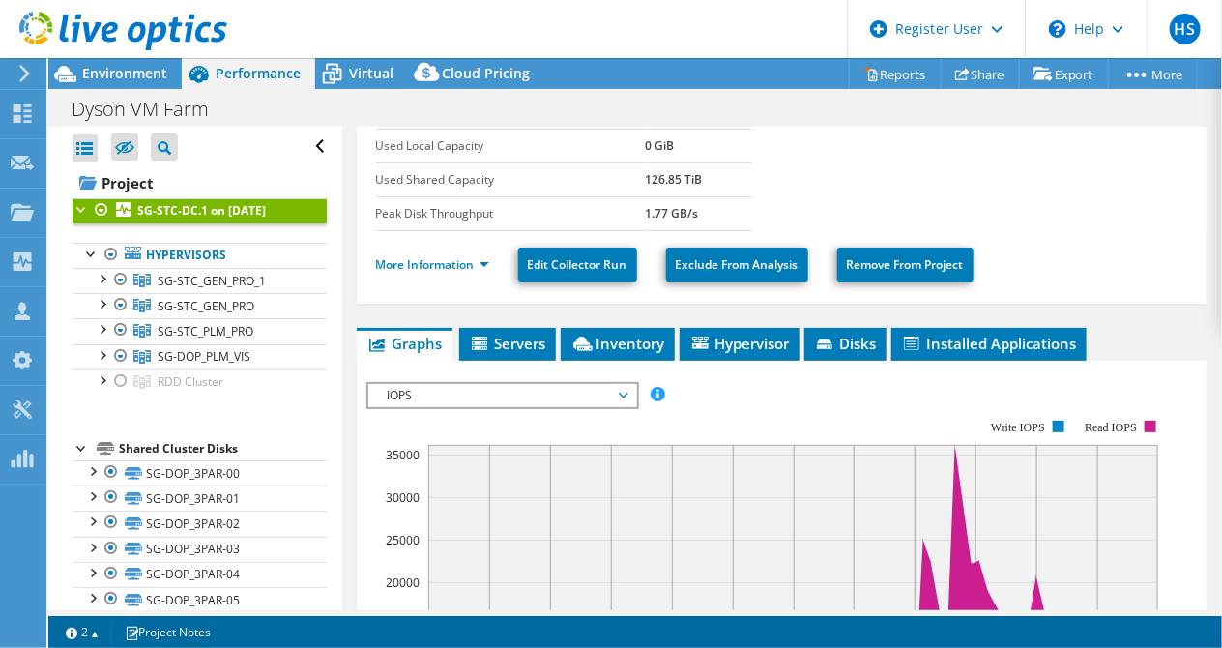
click at [610, 384] on span "IOPS" at bounding box center [502, 395] width 248 height 23
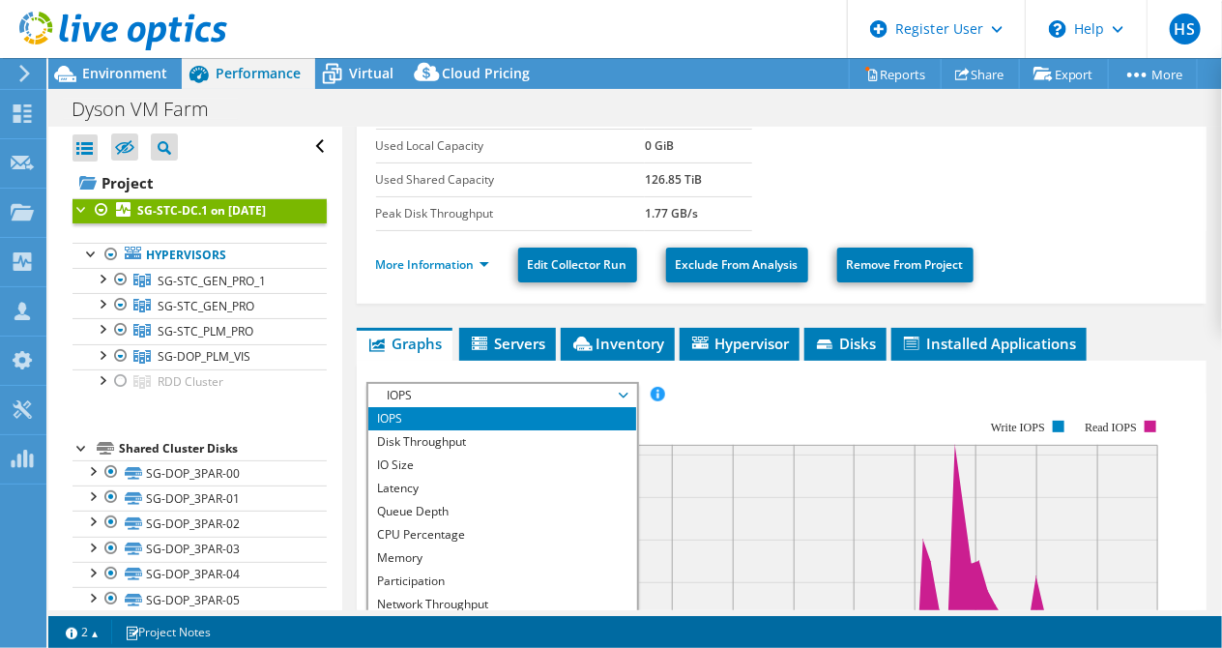
click at [587, 476] on li "Latency" at bounding box center [502, 487] width 268 height 23
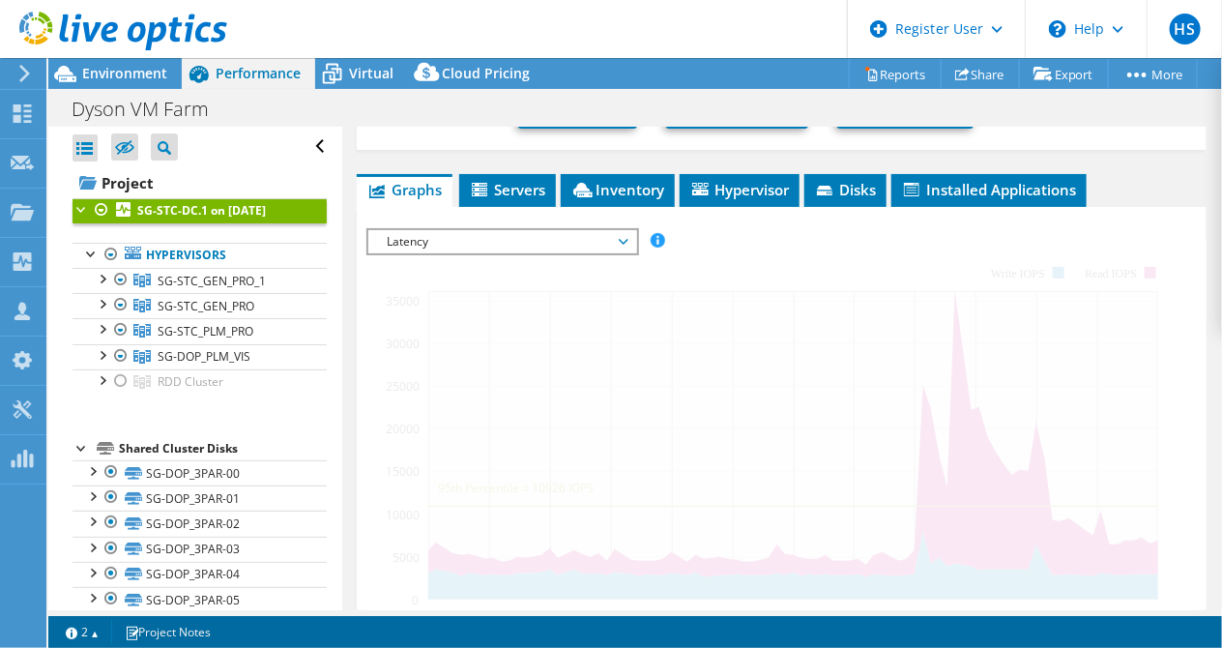
scroll to position [413, 0]
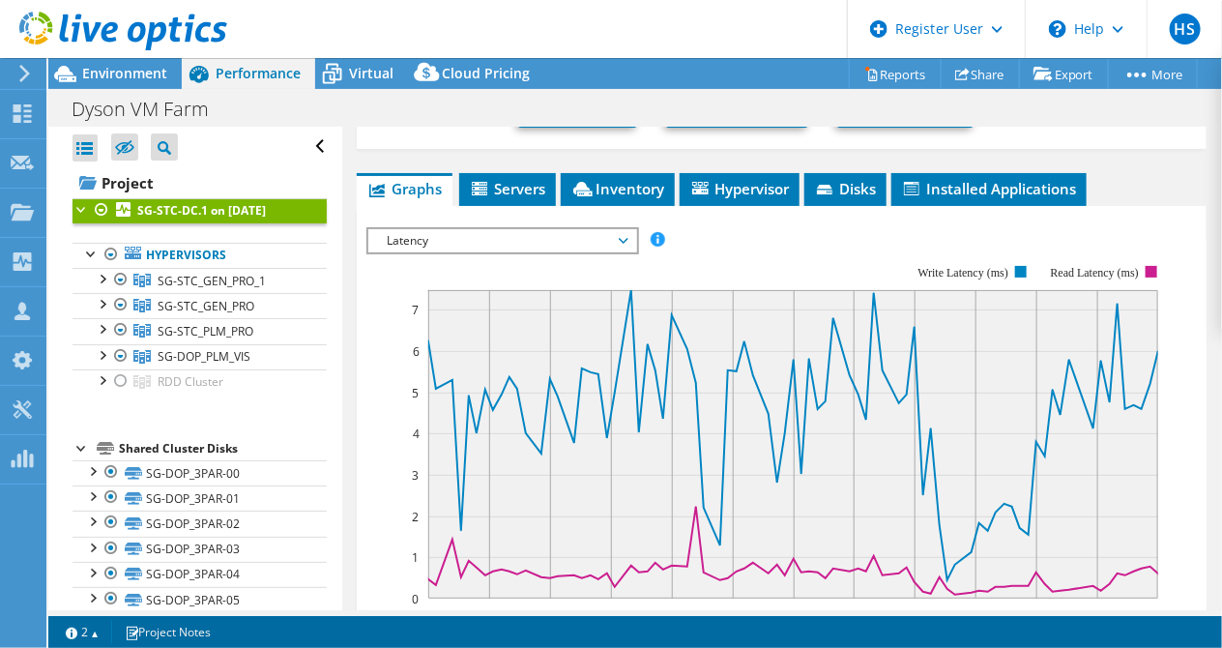
click at [546, 229] on span "Latency" at bounding box center [502, 240] width 248 height 23
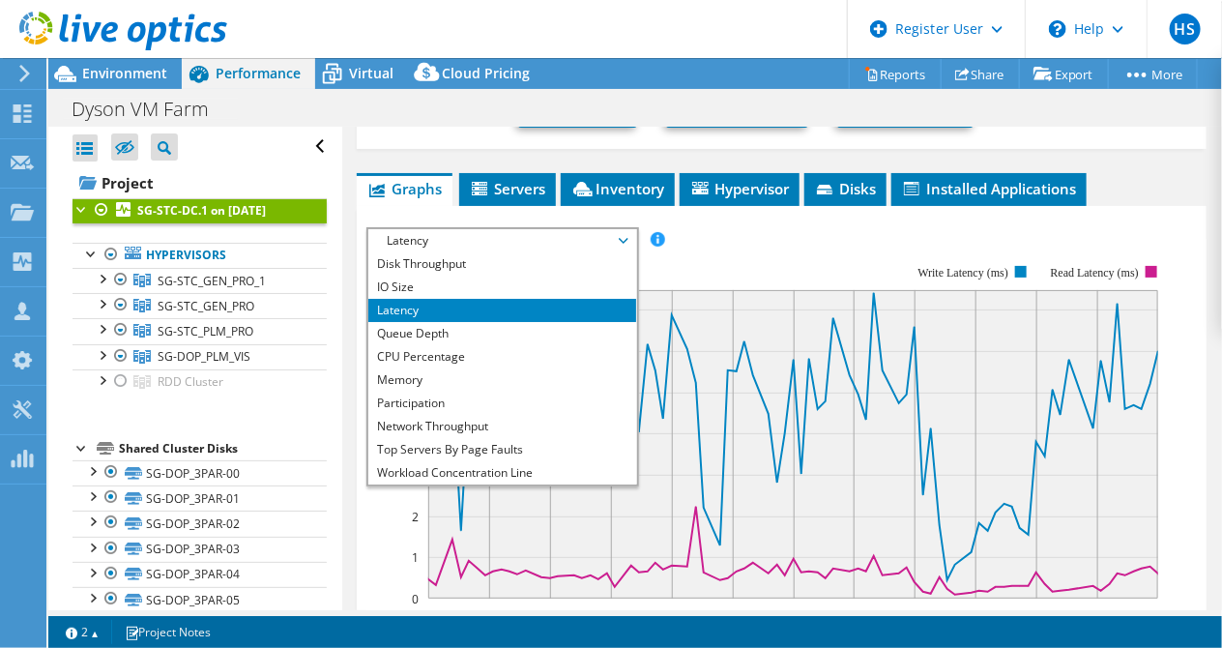
scroll to position [0, 0]
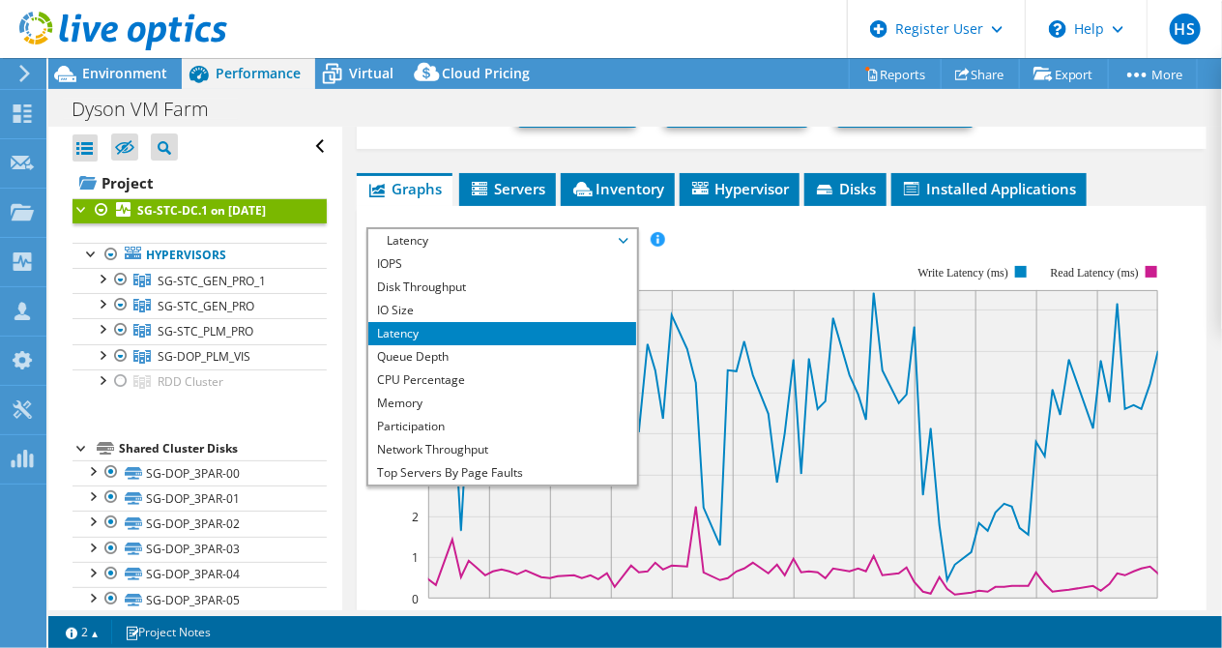
click at [527, 275] on li "Disk Throughput" at bounding box center [502, 286] width 268 height 23
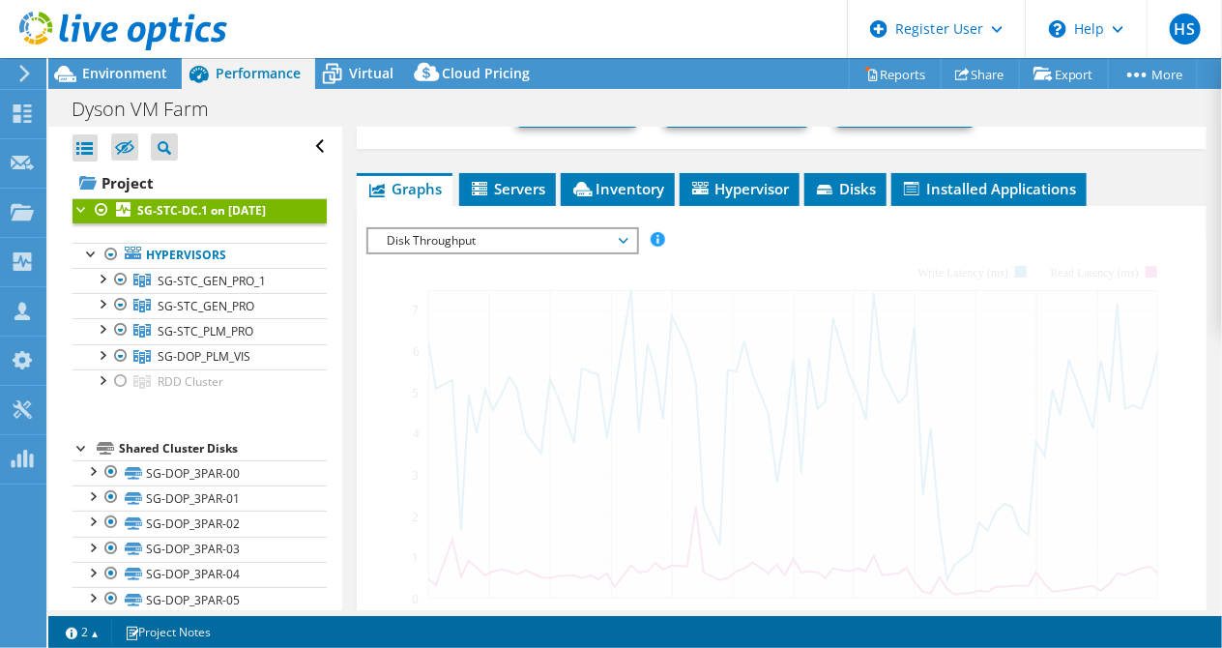
click at [495, 229] on span "Disk Throughput" at bounding box center [502, 240] width 248 height 23
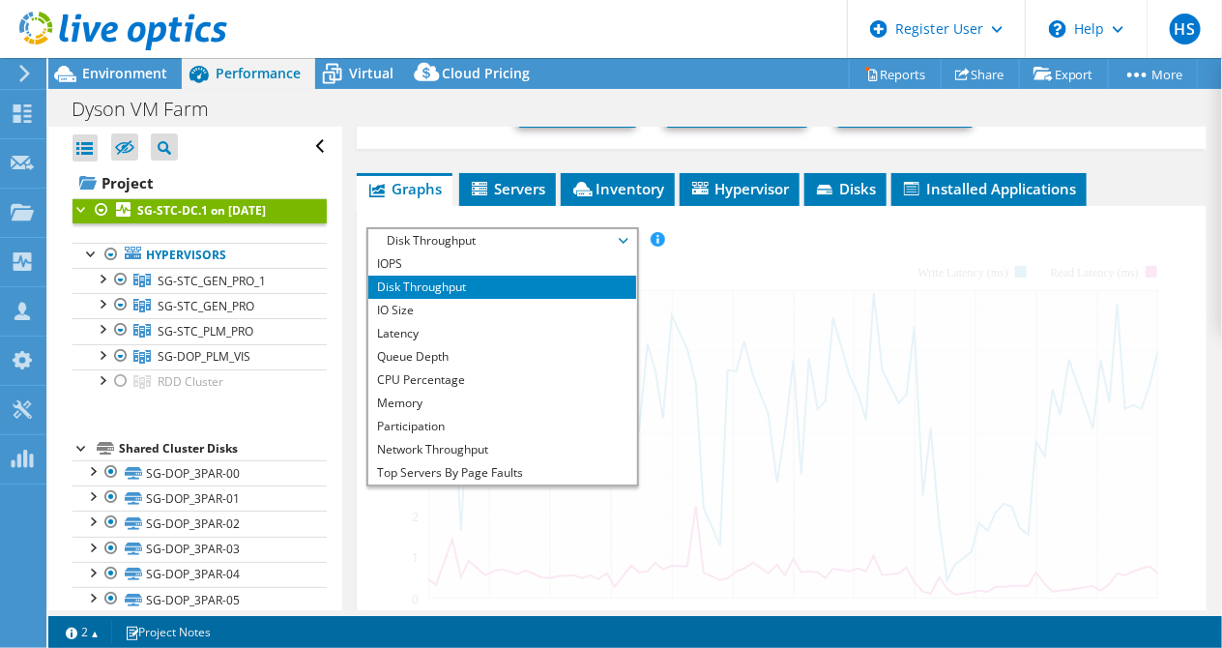
click at [490, 299] on li "IO Size" at bounding box center [502, 310] width 268 height 23
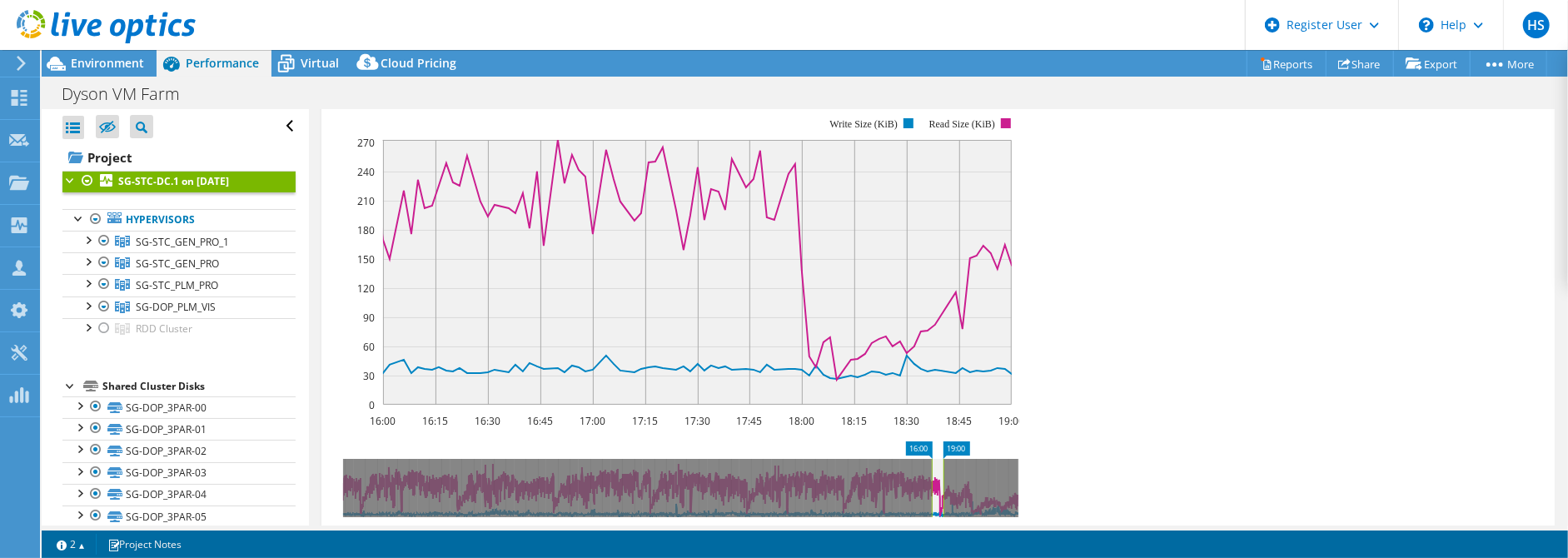
scroll to position [250, 0]
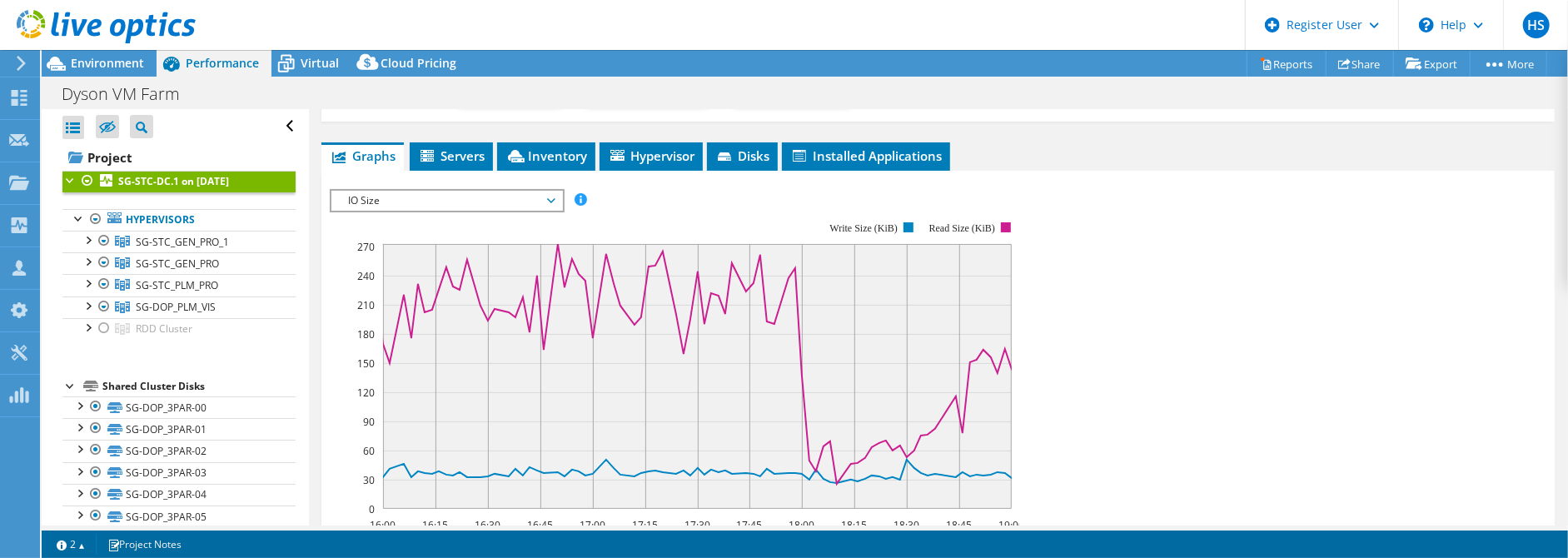
click at [1052, 410] on div "16:00 16:15 16:30 16:45 17:00 17:15 17:30 17:45 18:00 18:15 18:30 18:45 19:00 0…" at bounding box center [938, 365] width 1216 height 333
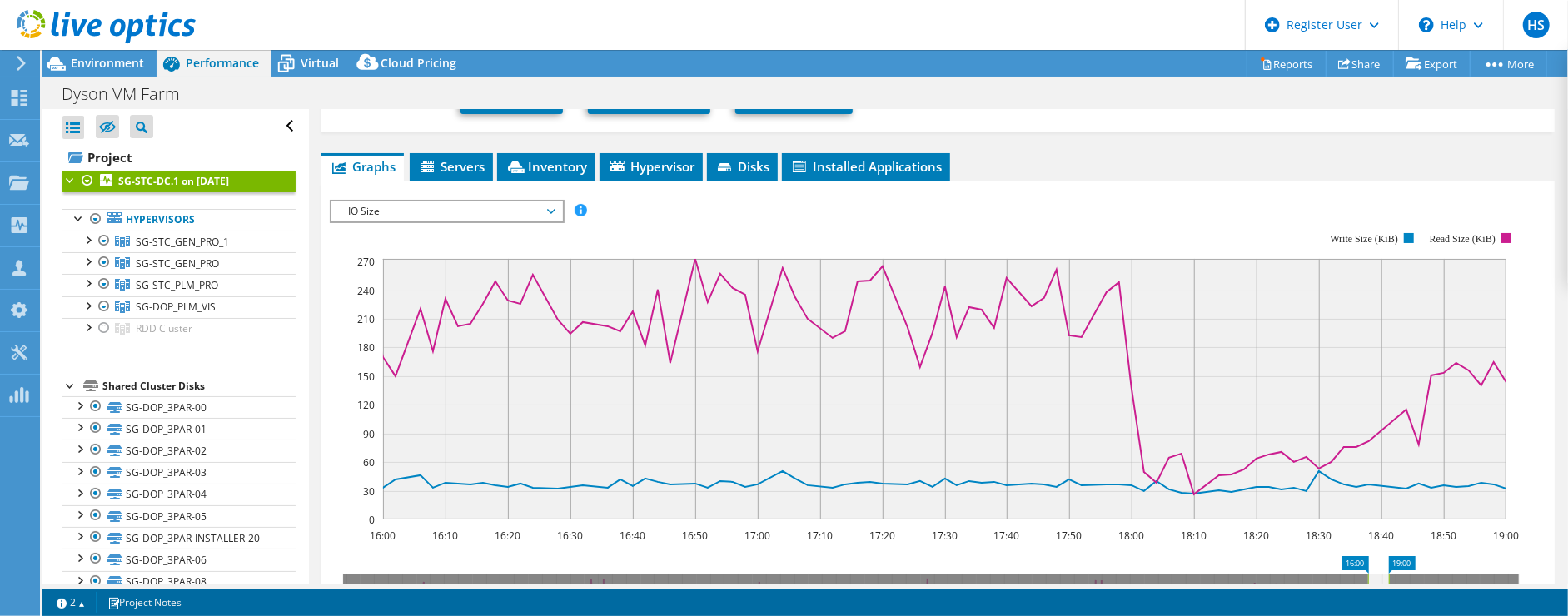
scroll to position [0, 0]
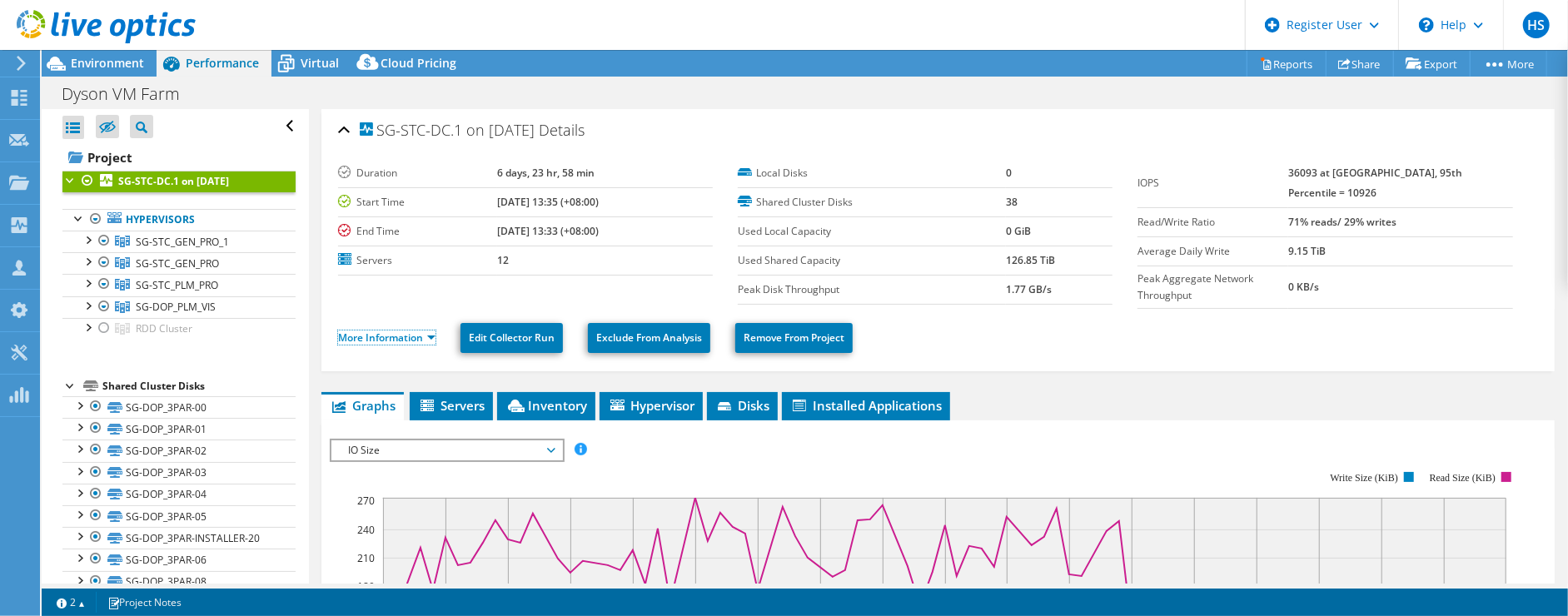
click at [389, 331] on link "More Information" at bounding box center [386, 338] width 97 height 14
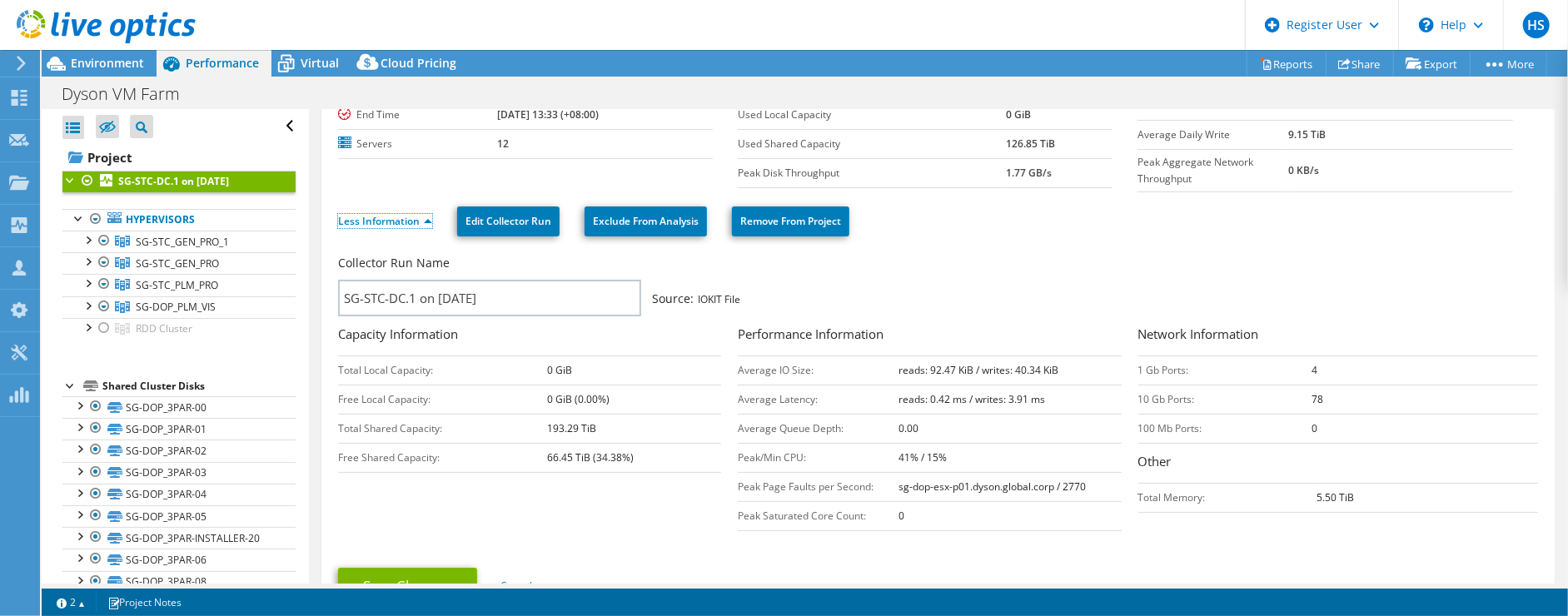
scroll to position [117, 0]
click at [147, 209] on link "Hypervisors" at bounding box center [178, 220] width 233 height 22
click at [154, 235] on span "SG-STC_GEN_PRO_1" at bounding box center [183, 242] width 93 height 14
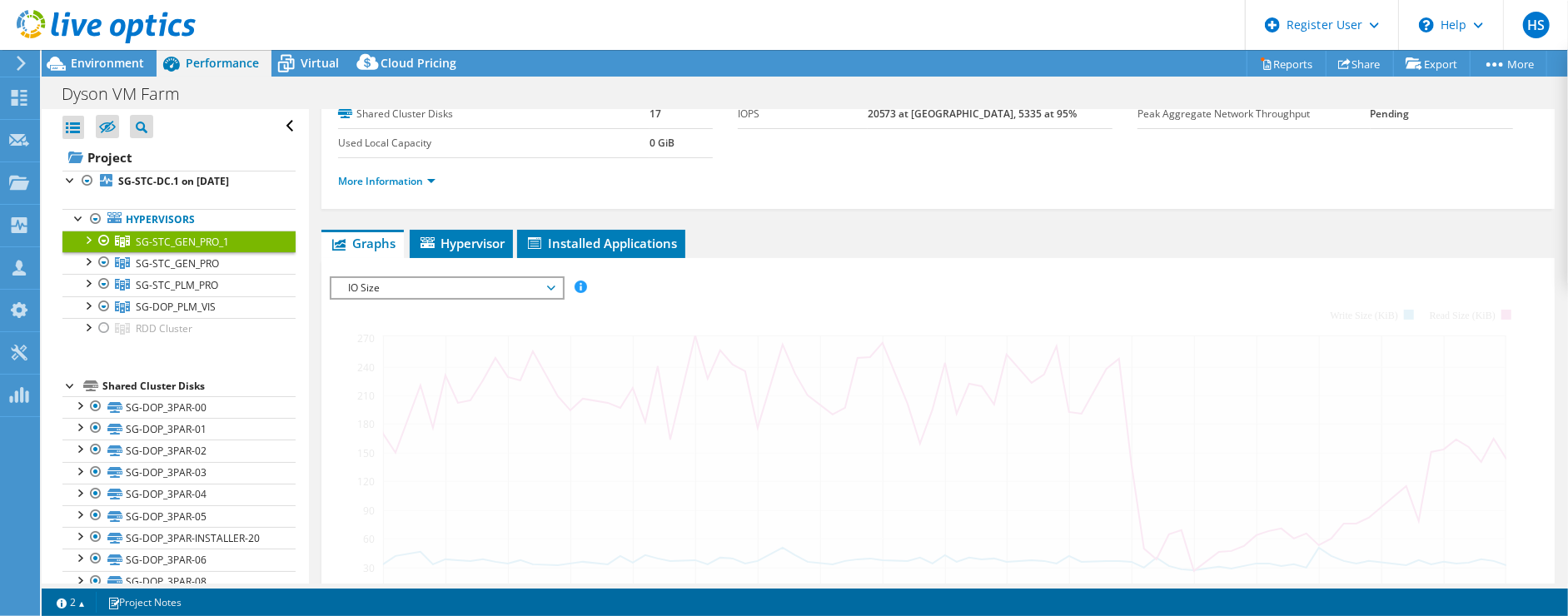
scroll to position [0, 0]
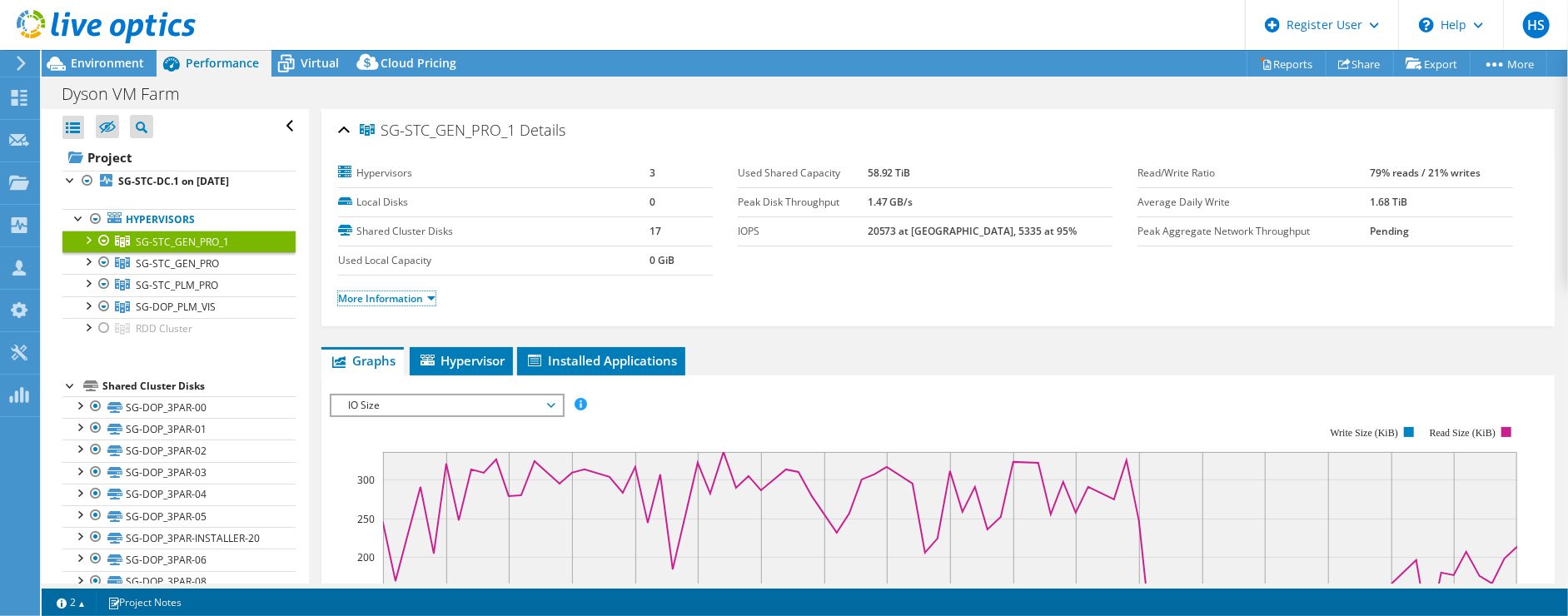
click at [410, 291] on link "More Information" at bounding box center [386, 298] width 97 height 14
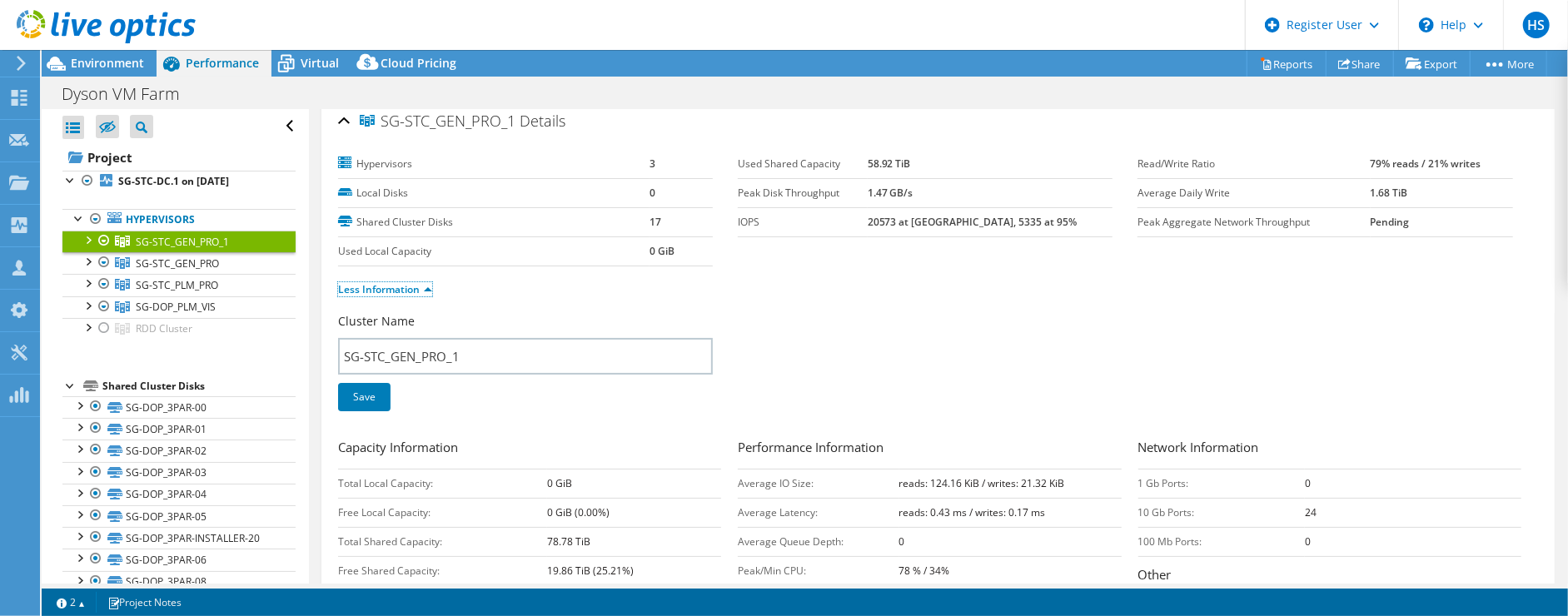
scroll to position [10, 0]
click at [185, 209] on link "Hypervisors" at bounding box center [178, 220] width 233 height 22
